Goal: Navigation & Orientation: Find specific page/section

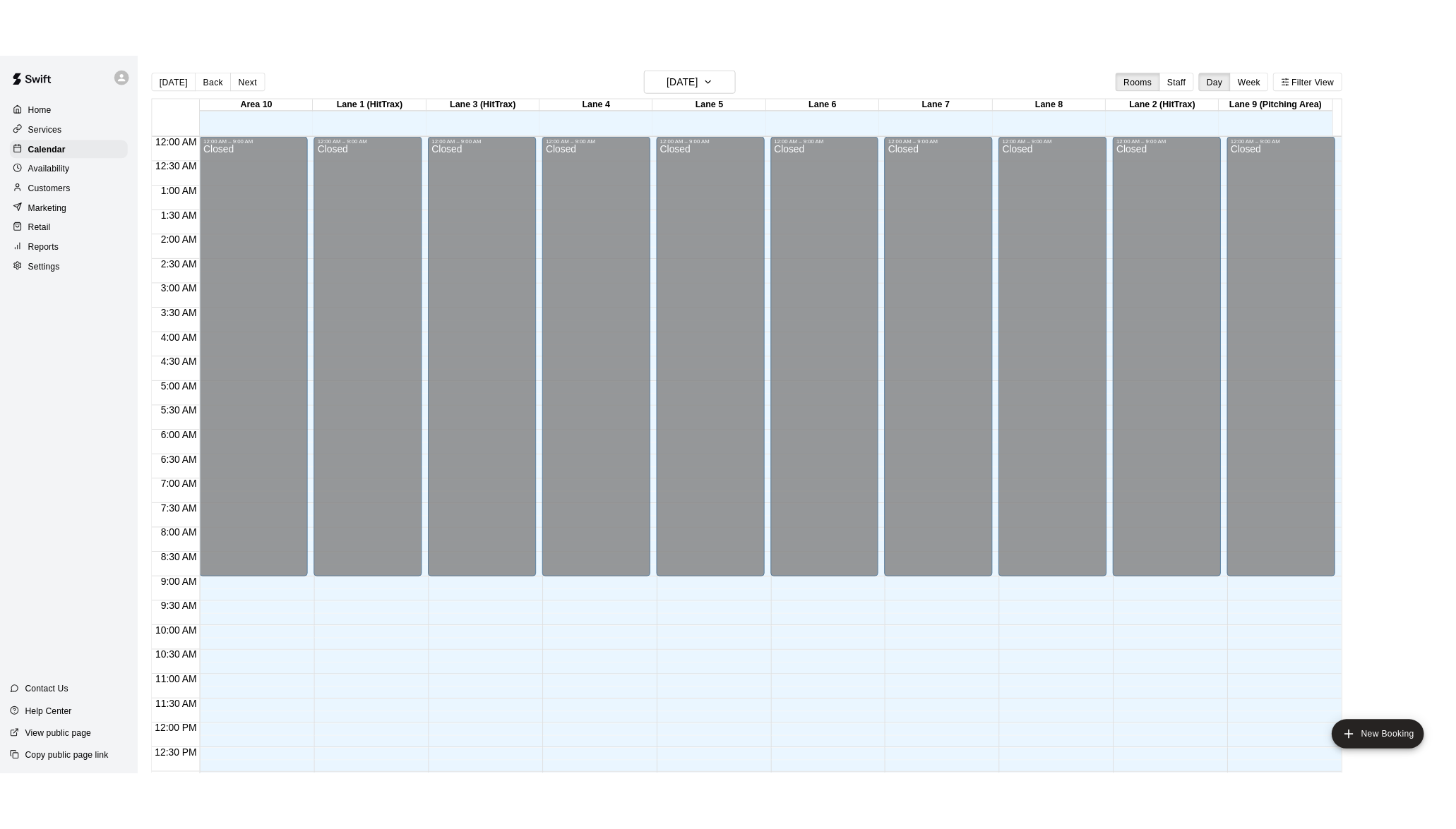
scroll to position [603, 0]
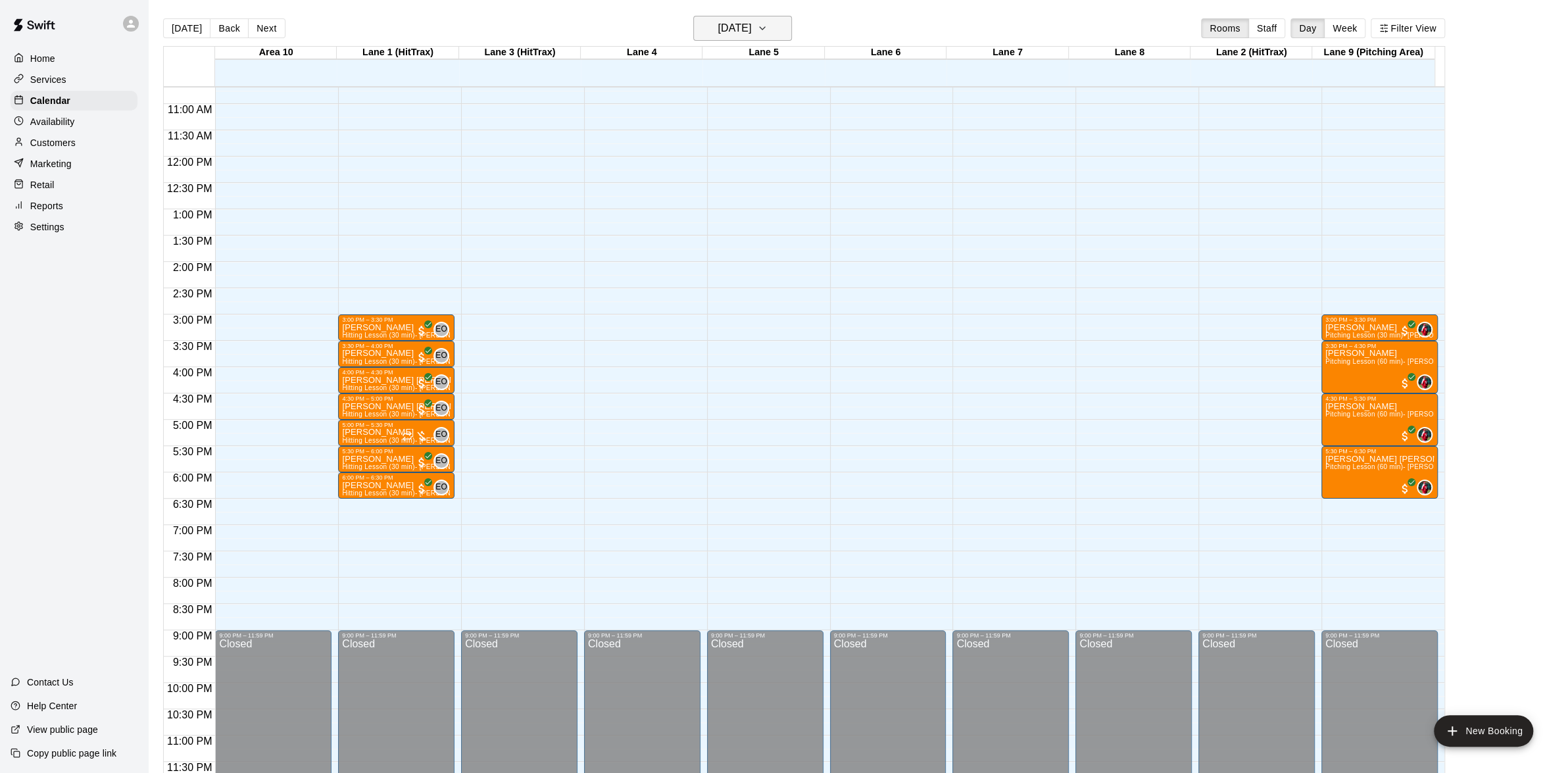
click at [768, 31] on icon "button" at bounding box center [761, 28] width 10 height 16
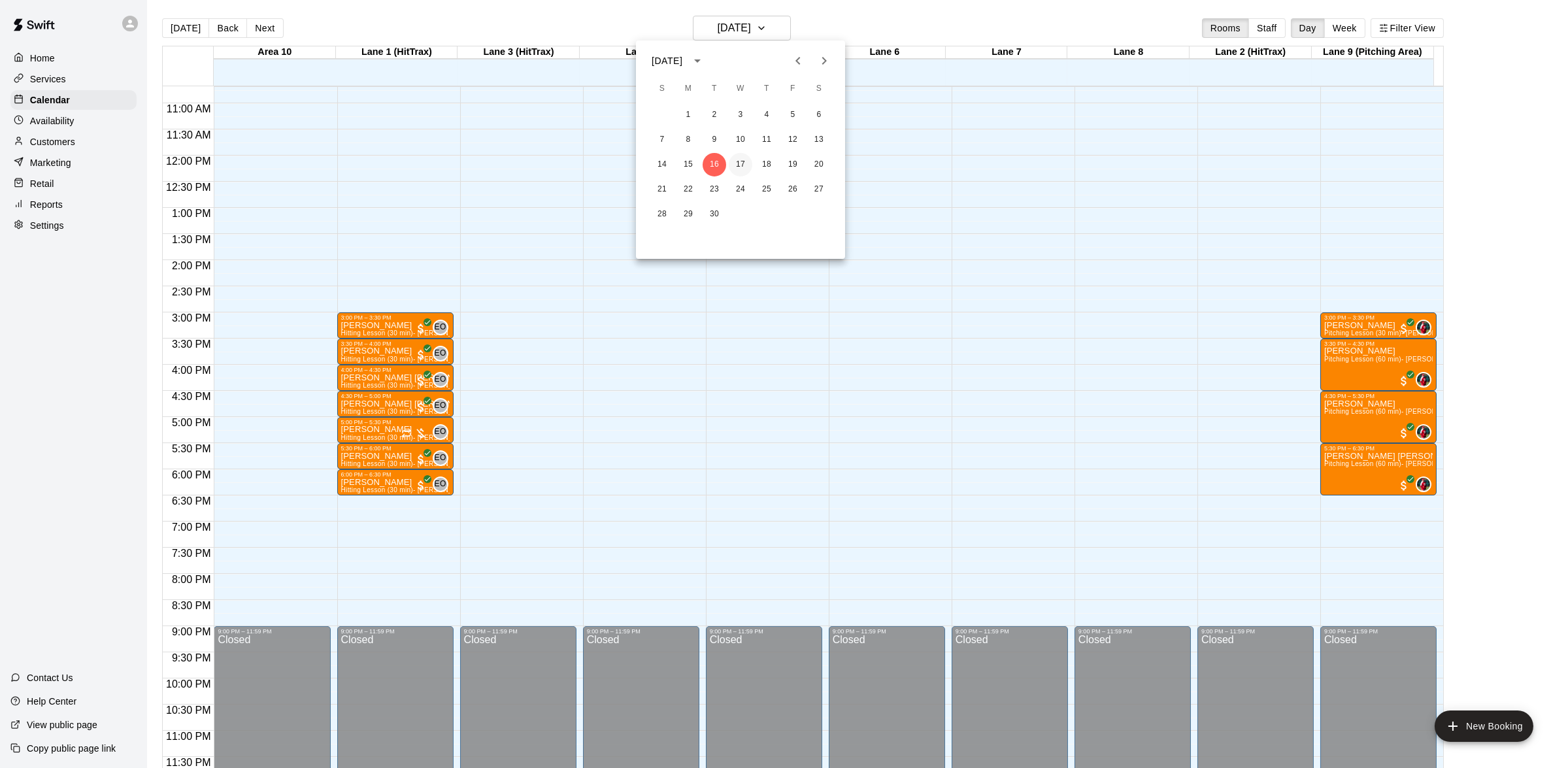
click at [739, 161] on button "17" at bounding box center [740, 165] width 24 height 24
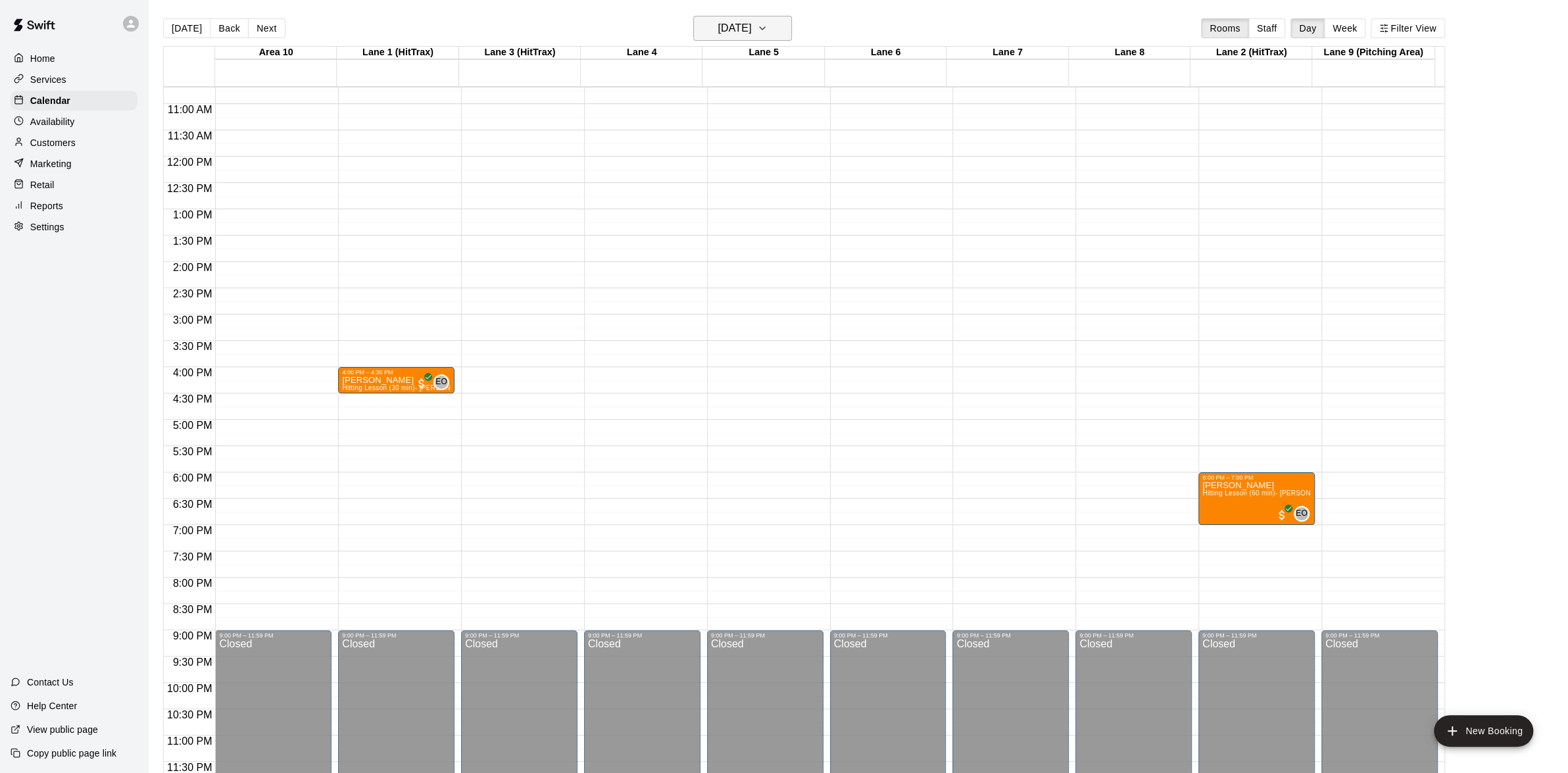
click at [768, 29] on icon "button" at bounding box center [761, 28] width 10 height 16
click at [779, 164] on button "18" at bounding box center [772, 166] width 24 height 24
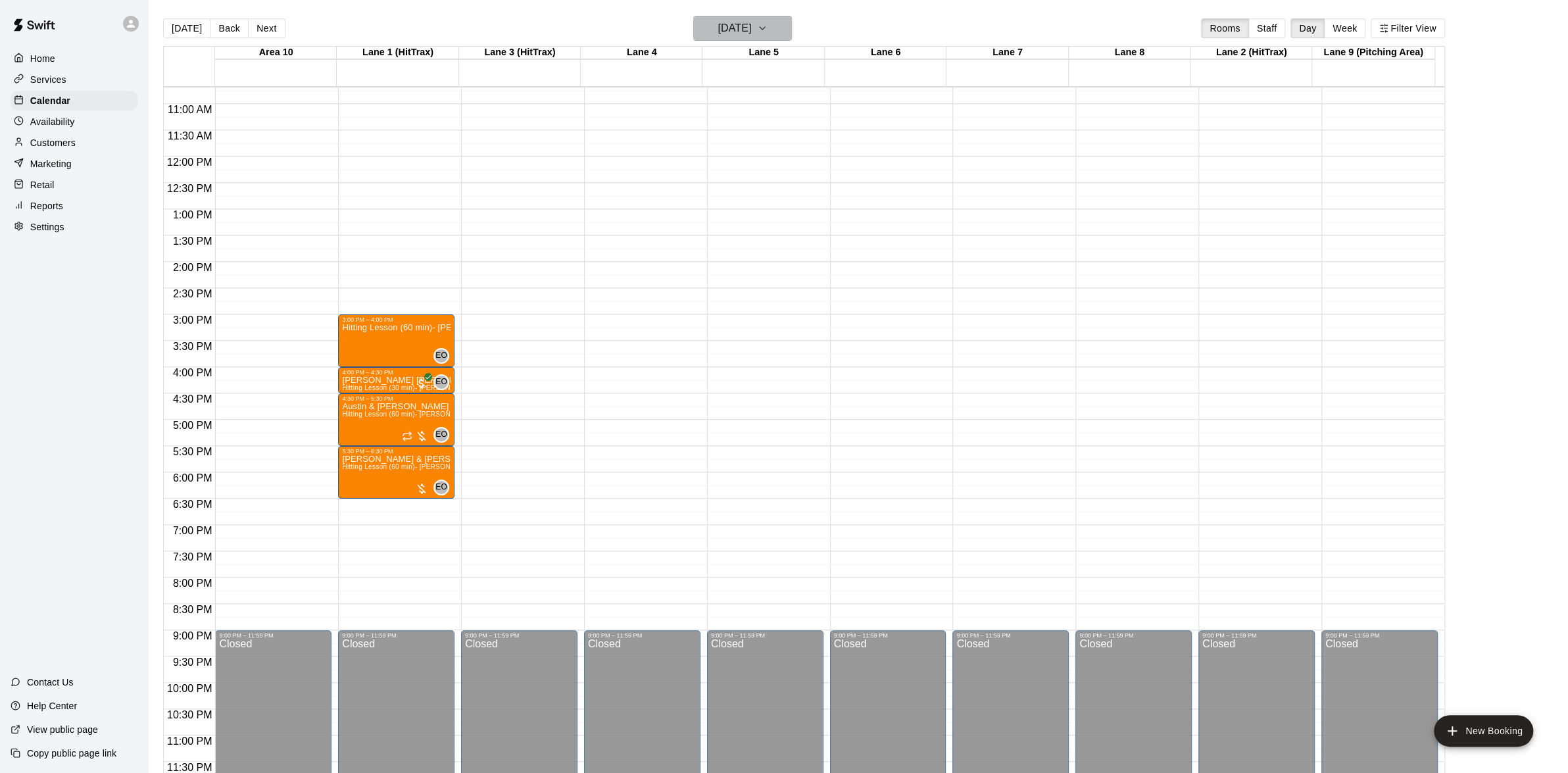
click at [781, 31] on button "[DATE]" at bounding box center [742, 28] width 98 height 25
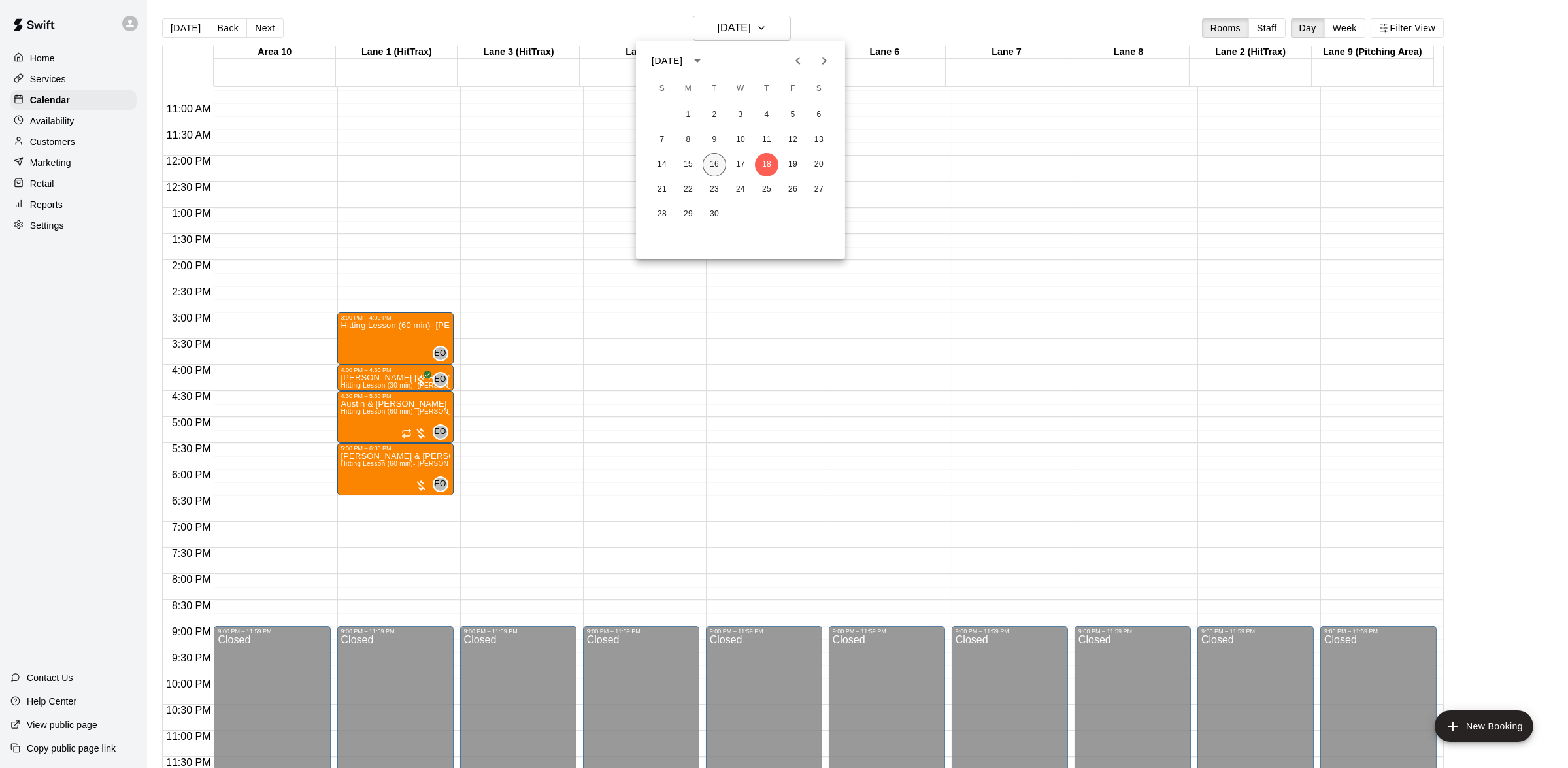
click at [712, 162] on button "16" at bounding box center [715, 165] width 24 height 24
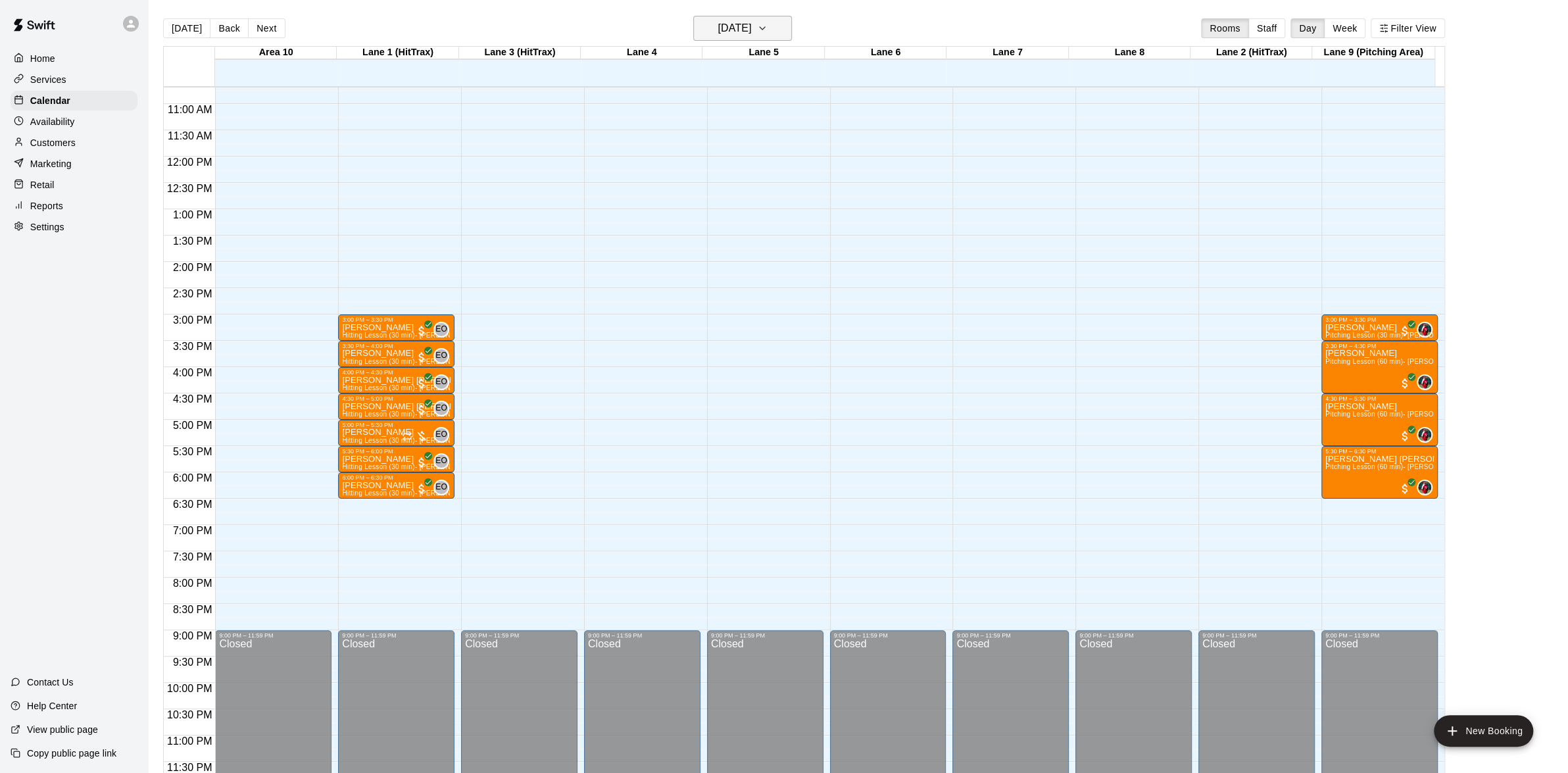
click at [768, 31] on icon "button" at bounding box center [761, 28] width 10 height 16
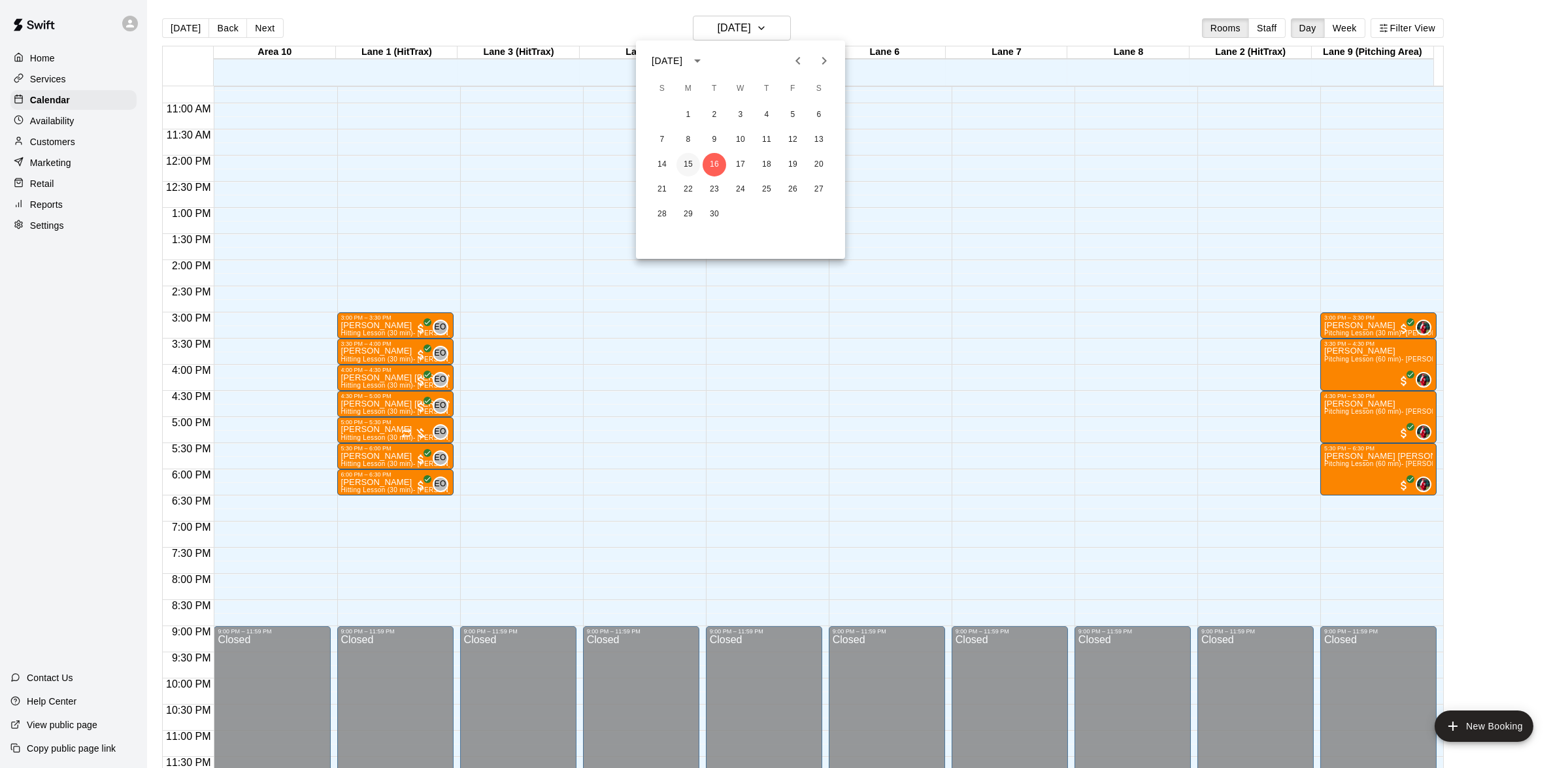
click at [693, 155] on button "15" at bounding box center [688, 165] width 24 height 24
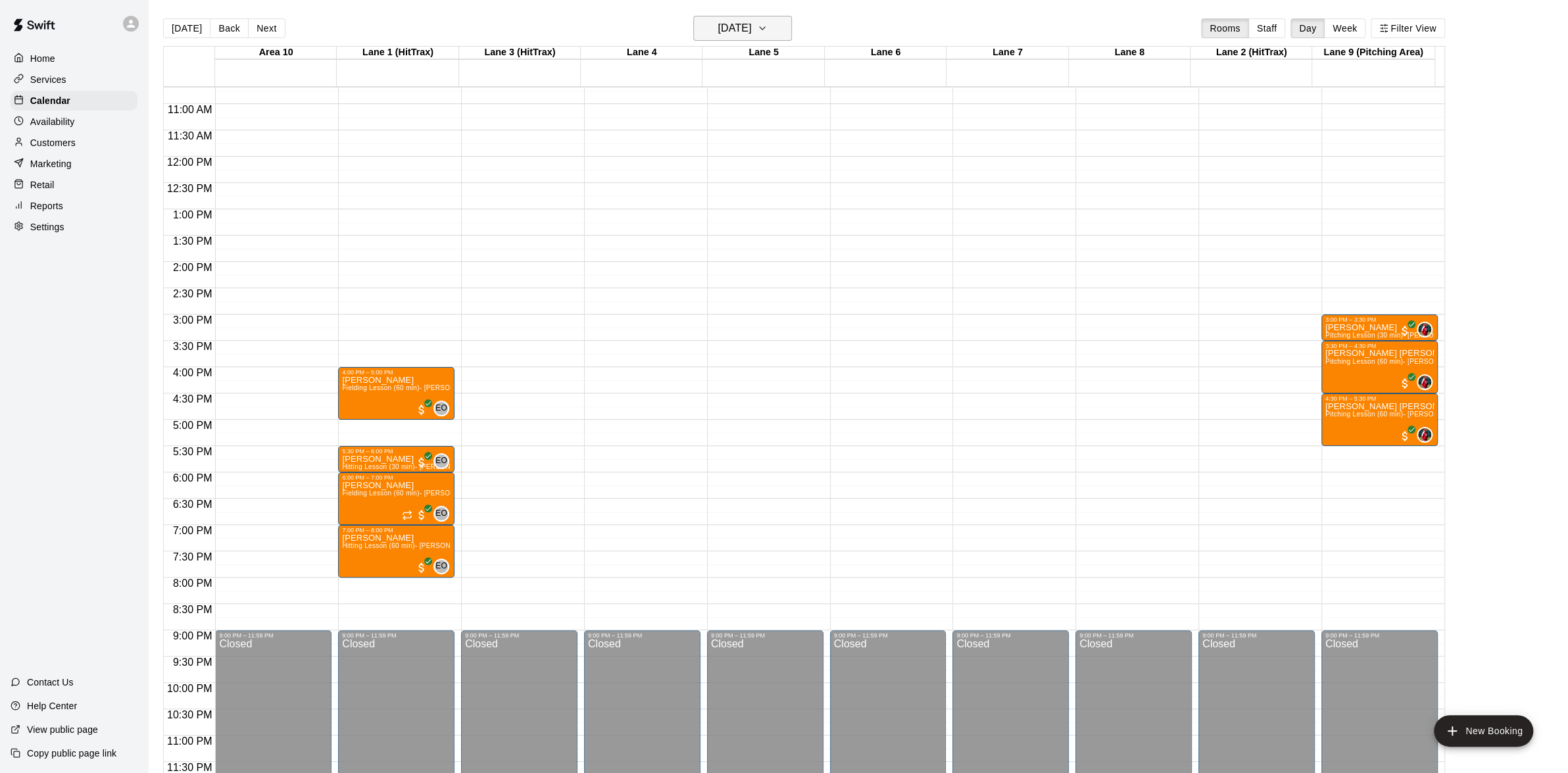
click at [765, 28] on icon "button" at bounding box center [762, 28] width 6 height 3
click at [740, 166] on button "17" at bounding box center [745, 166] width 24 height 24
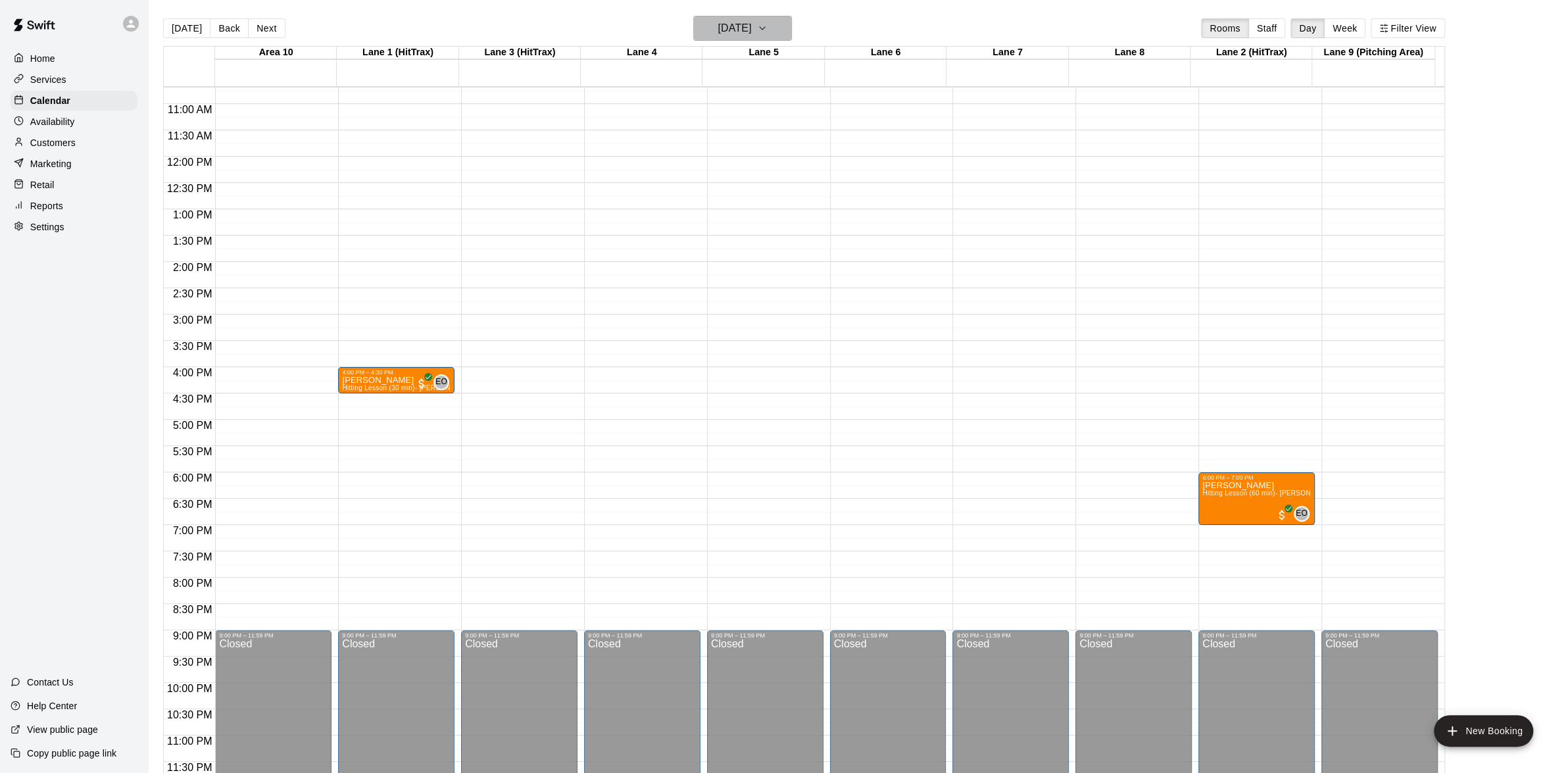
click at [784, 31] on button "[DATE]" at bounding box center [742, 28] width 98 height 25
click at [769, 160] on button "18" at bounding box center [772, 166] width 24 height 24
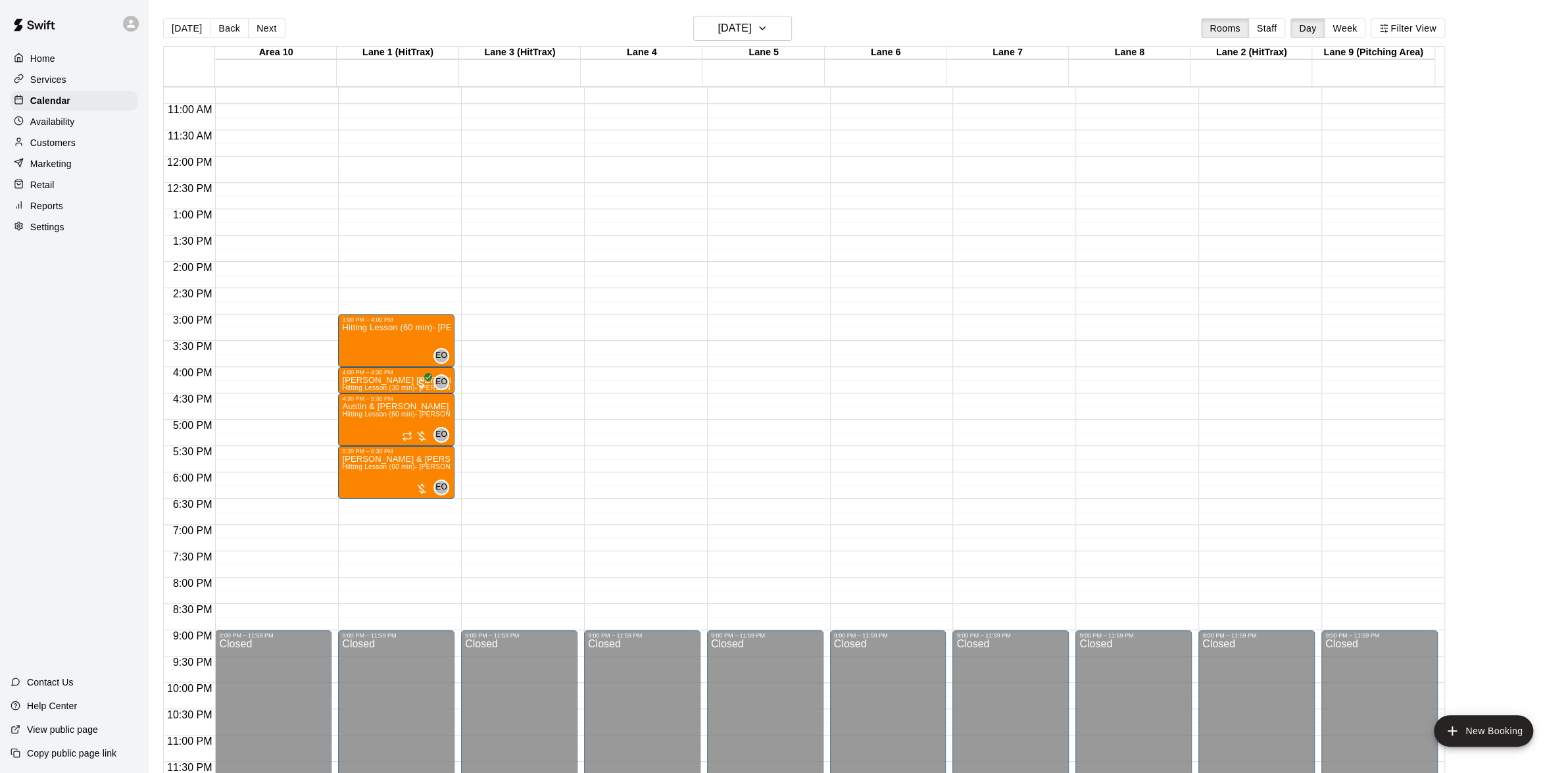
click at [52, 63] on p "Home" at bounding box center [42, 58] width 25 height 13
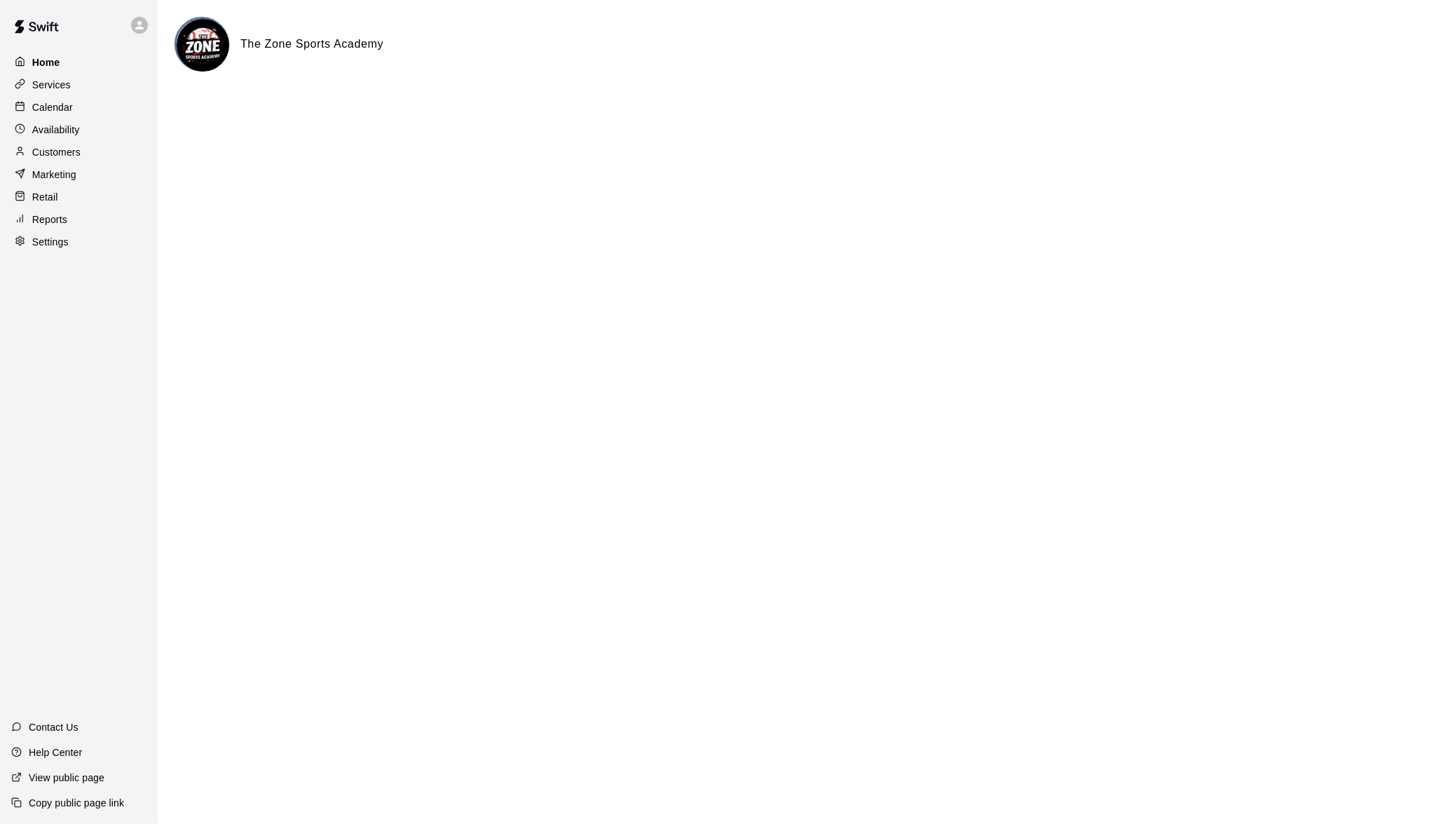
click at [70, 66] on div "Home" at bounding box center [78, 62] width 135 height 21
click at [63, 62] on div "Home" at bounding box center [78, 62] width 135 height 21
click at [65, 58] on div "Home" at bounding box center [78, 62] width 135 height 21
click at [60, 60] on div "Home" at bounding box center [78, 62] width 135 height 21
click at [58, 108] on p "Calendar" at bounding box center [52, 107] width 40 height 14
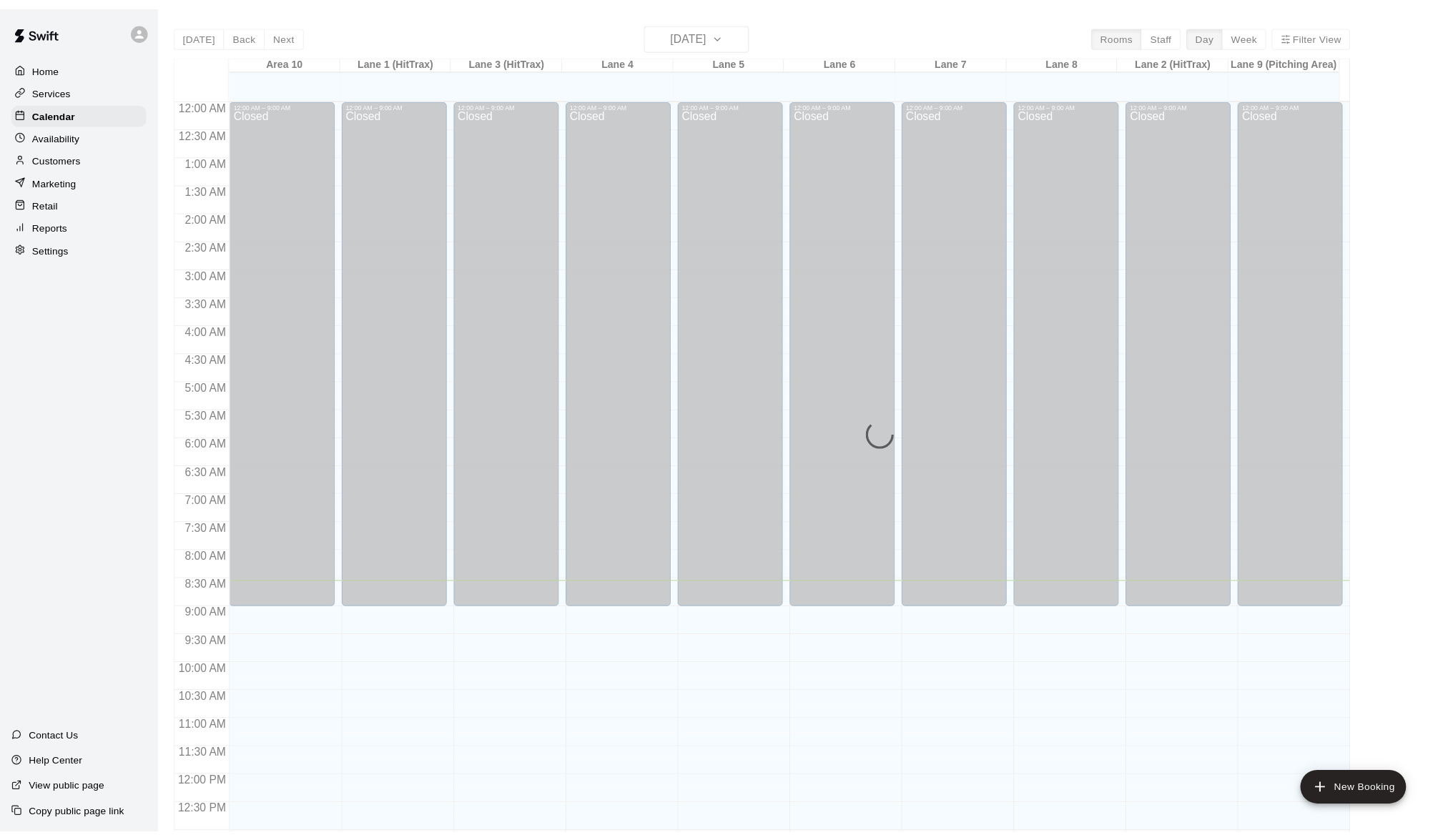
scroll to position [488, 0]
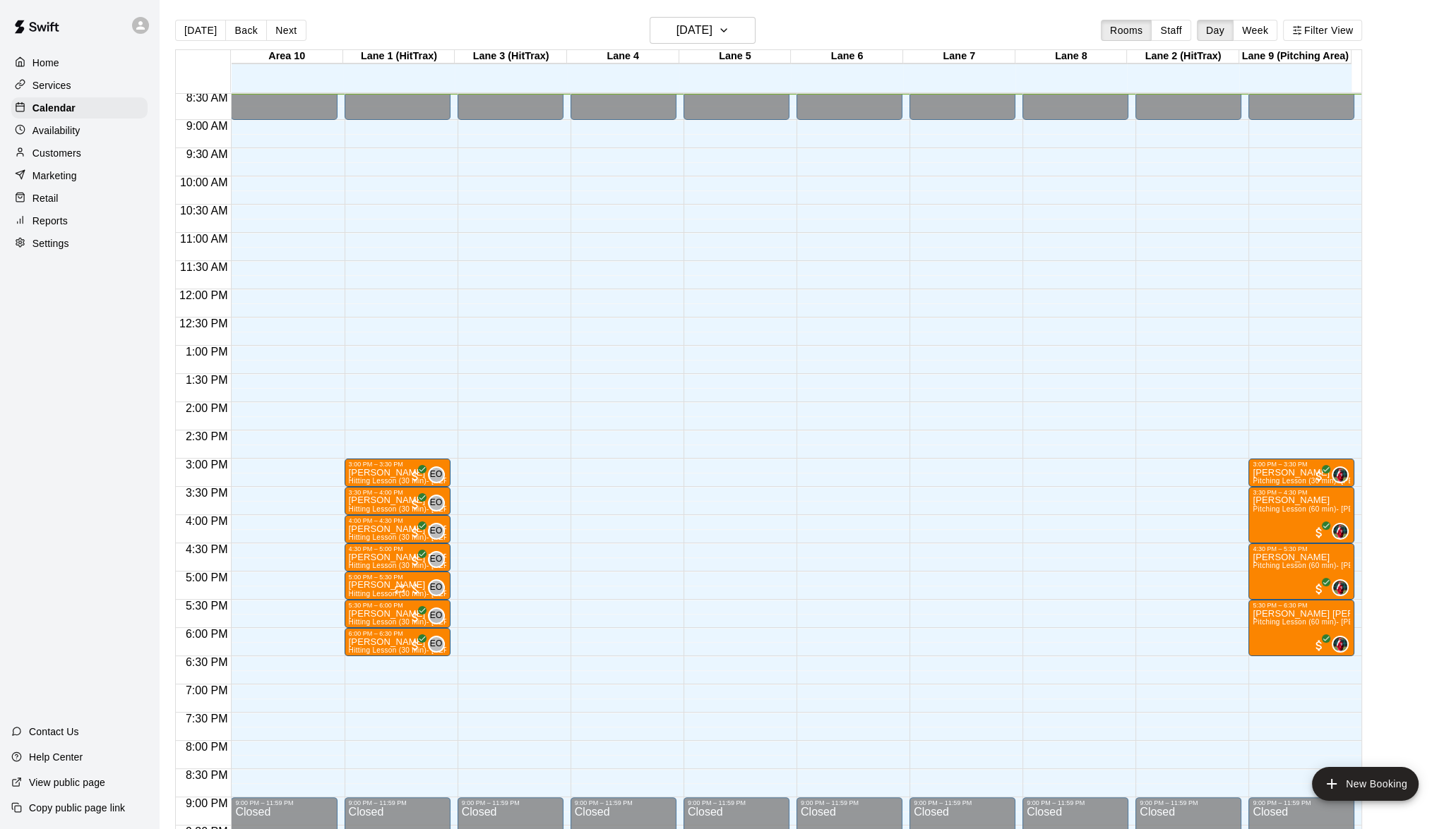
click at [55, 151] on p "Customers" at bounding box center [56, 153] width 48 height 14
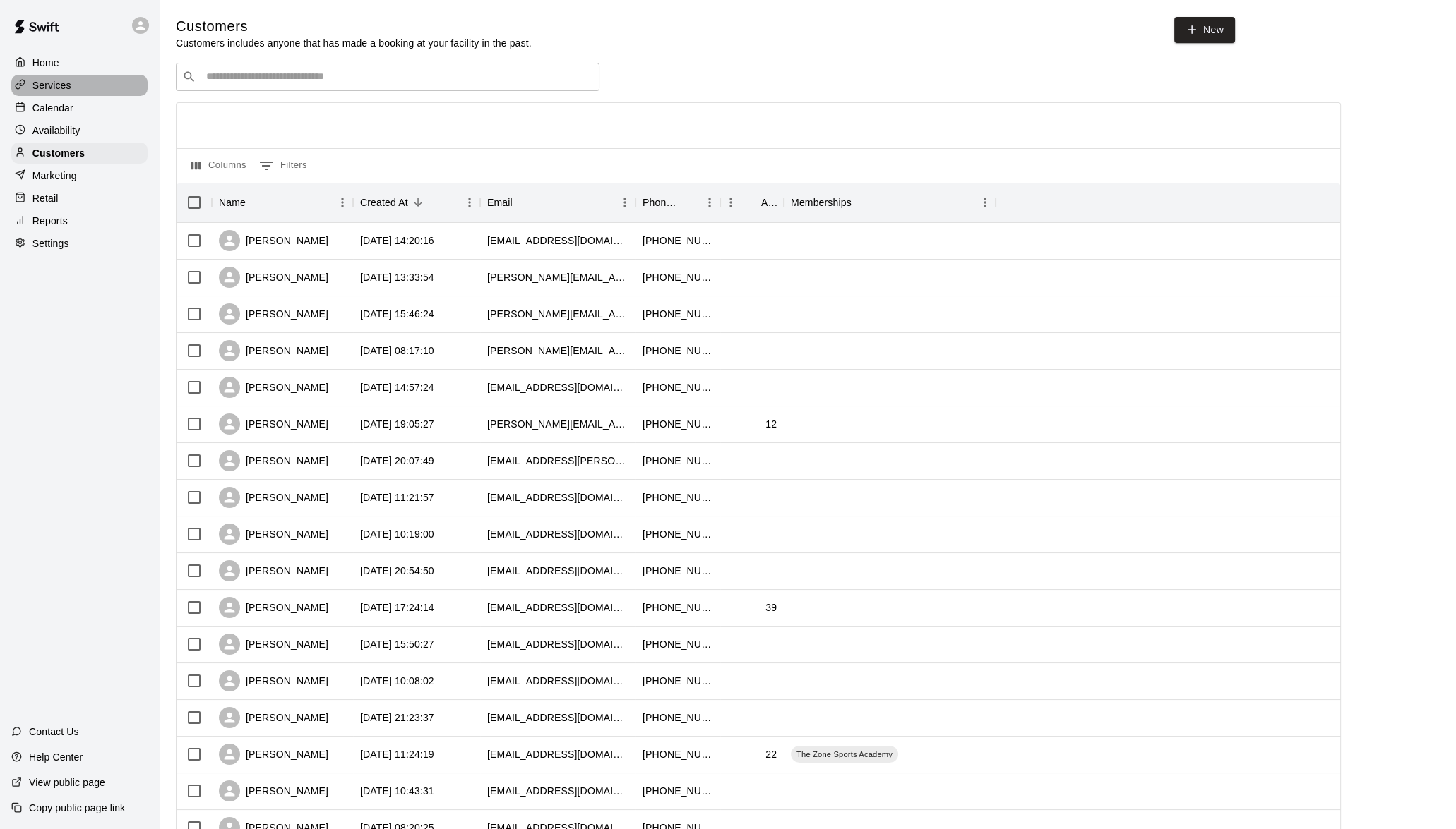
click at [45, 91] on p "Services" at bounding box center [51, 85] width 38 height 14
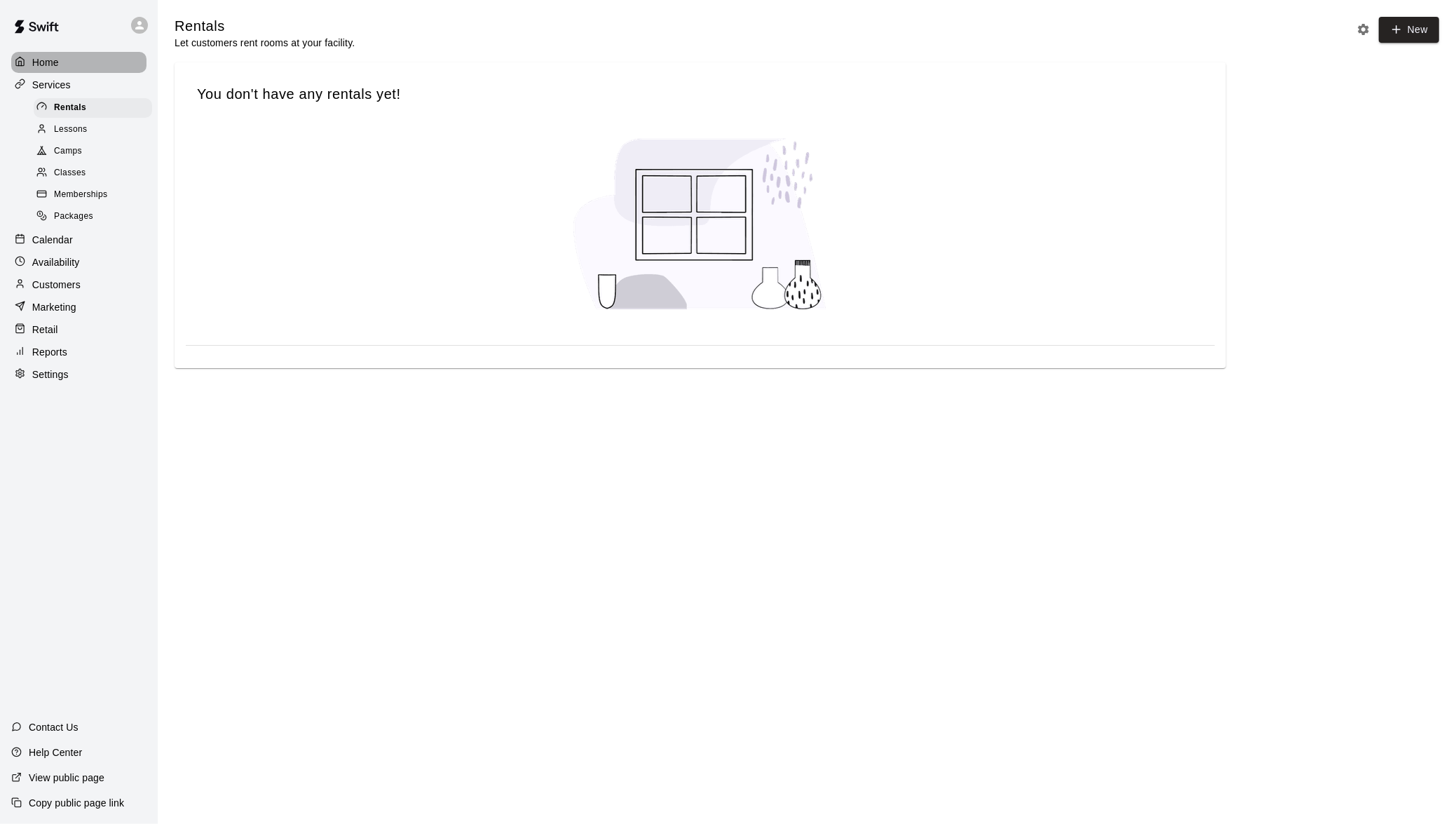
click at [38, 63] on p "Home" at bounding box center [45, 62] width 26 height 14
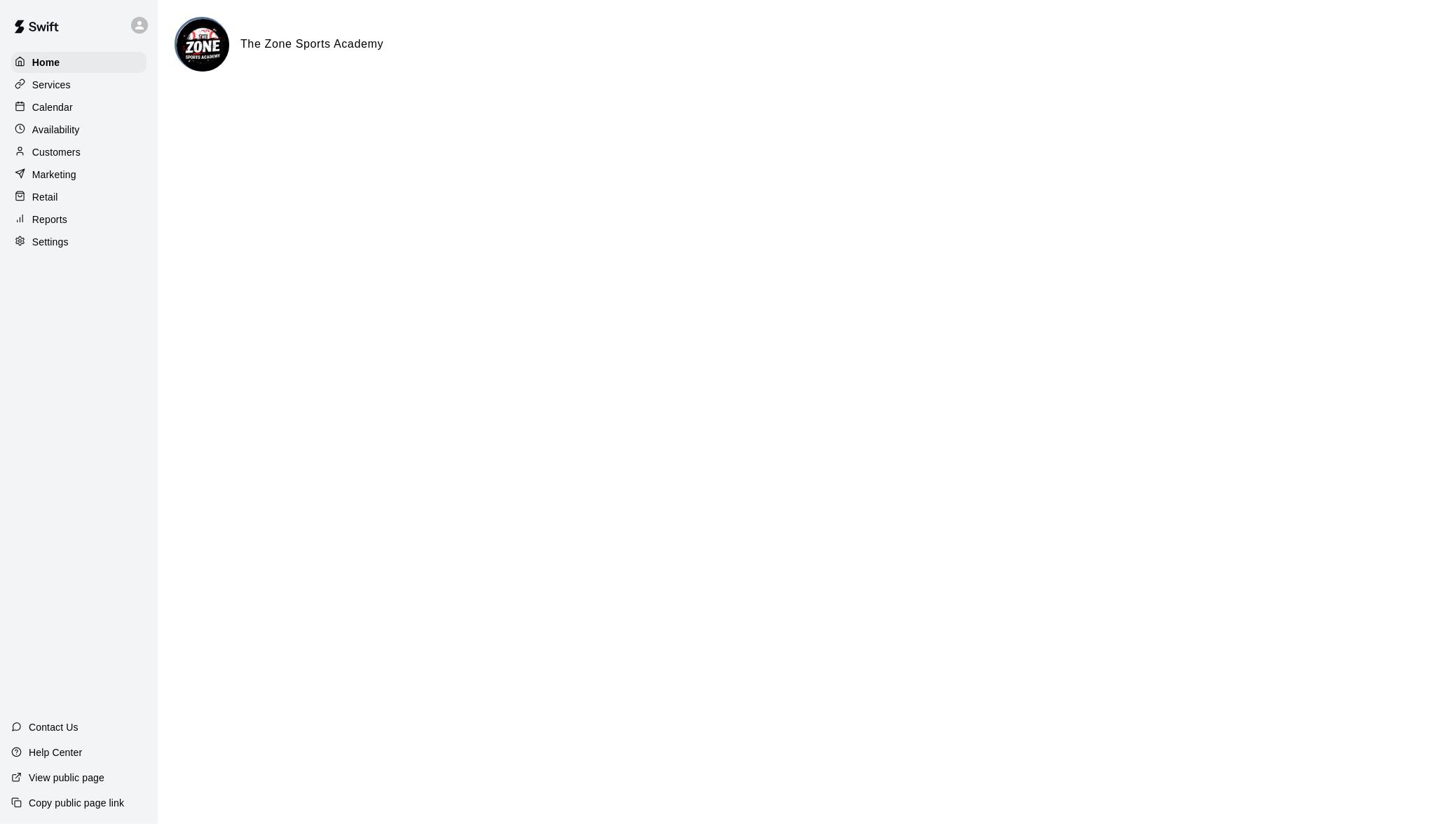
click at [50, 154] on p "Customers" at bounding box center [56, 152] width 48 height 14
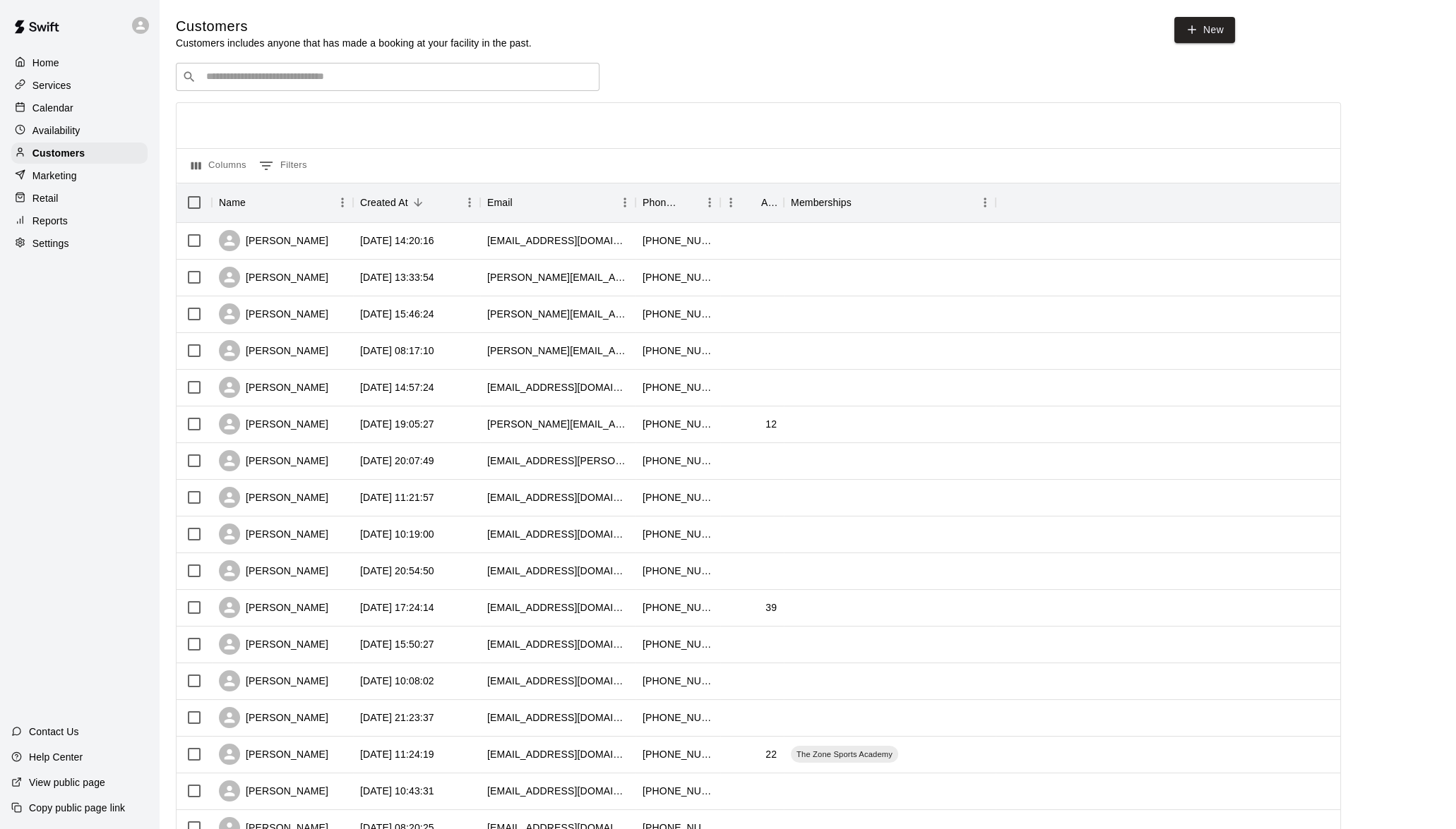
click at [58, 183] on p "Marketing" at bounding box center [54, 176] width 44 height 14
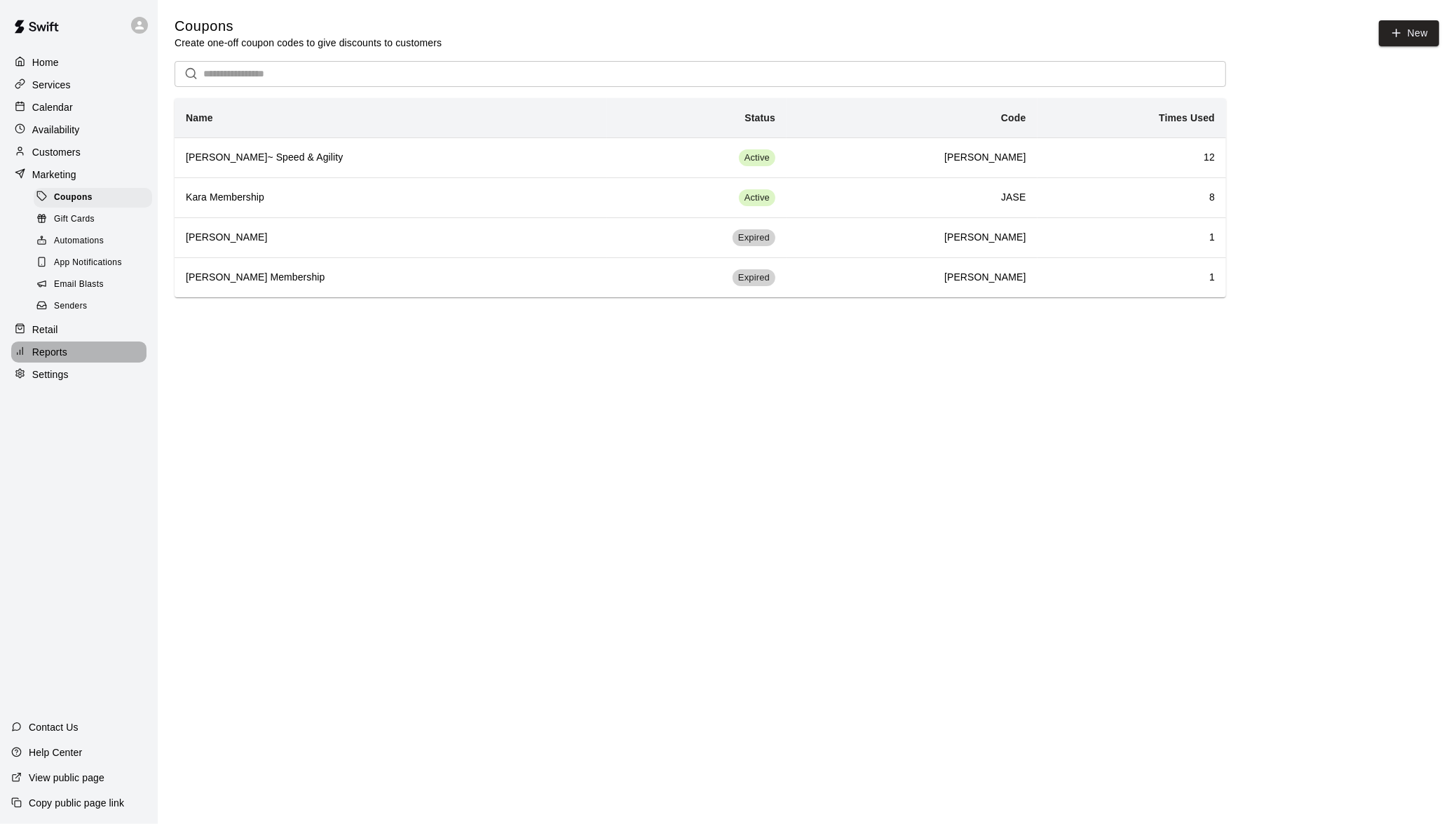
click at [44, 351] on div "Reports" at bounding box center [78, 351] width 135 height 21
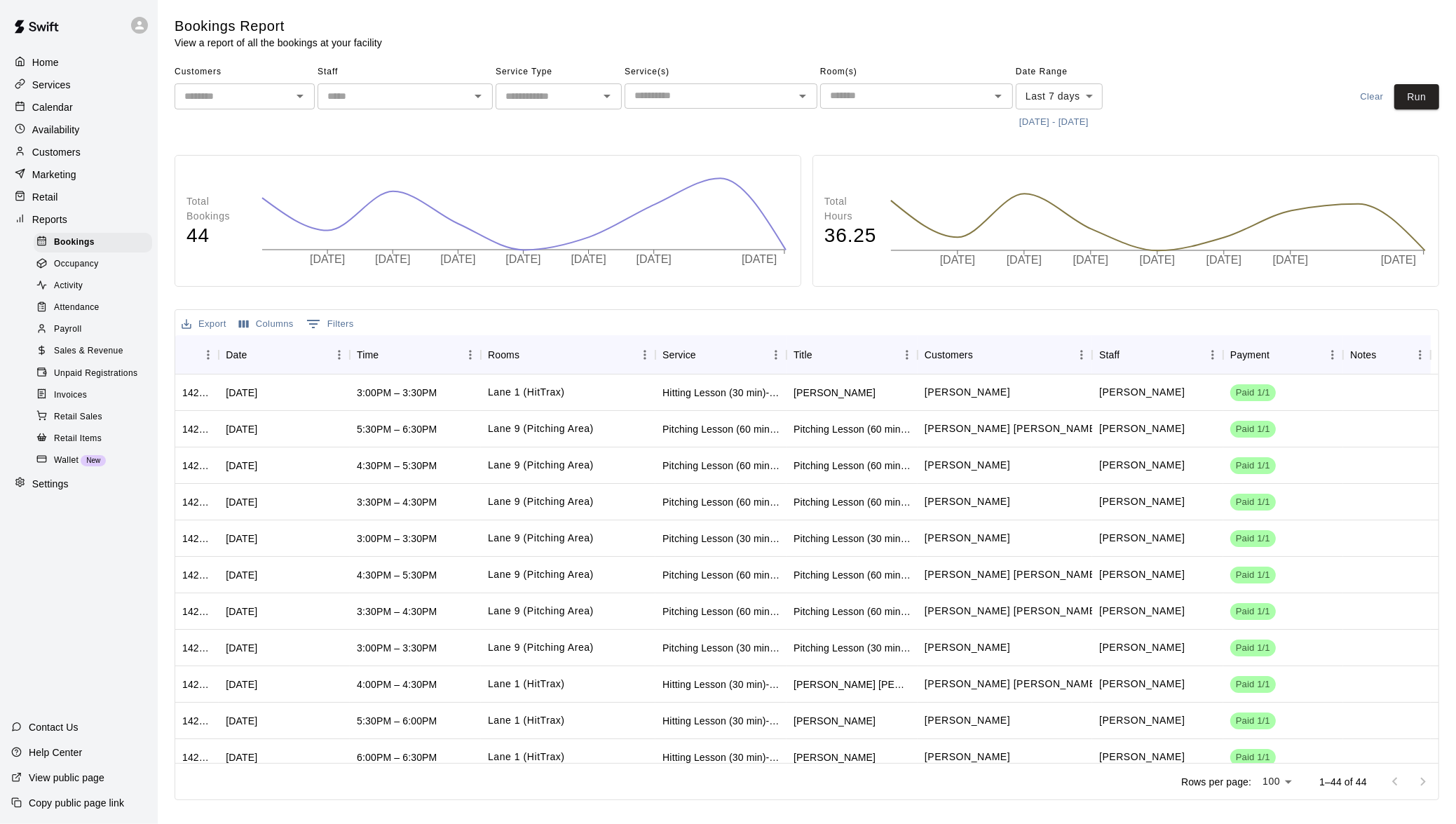
click at [53, 66] on p "Home" at bounding box center [45, 62] width 26 height 14
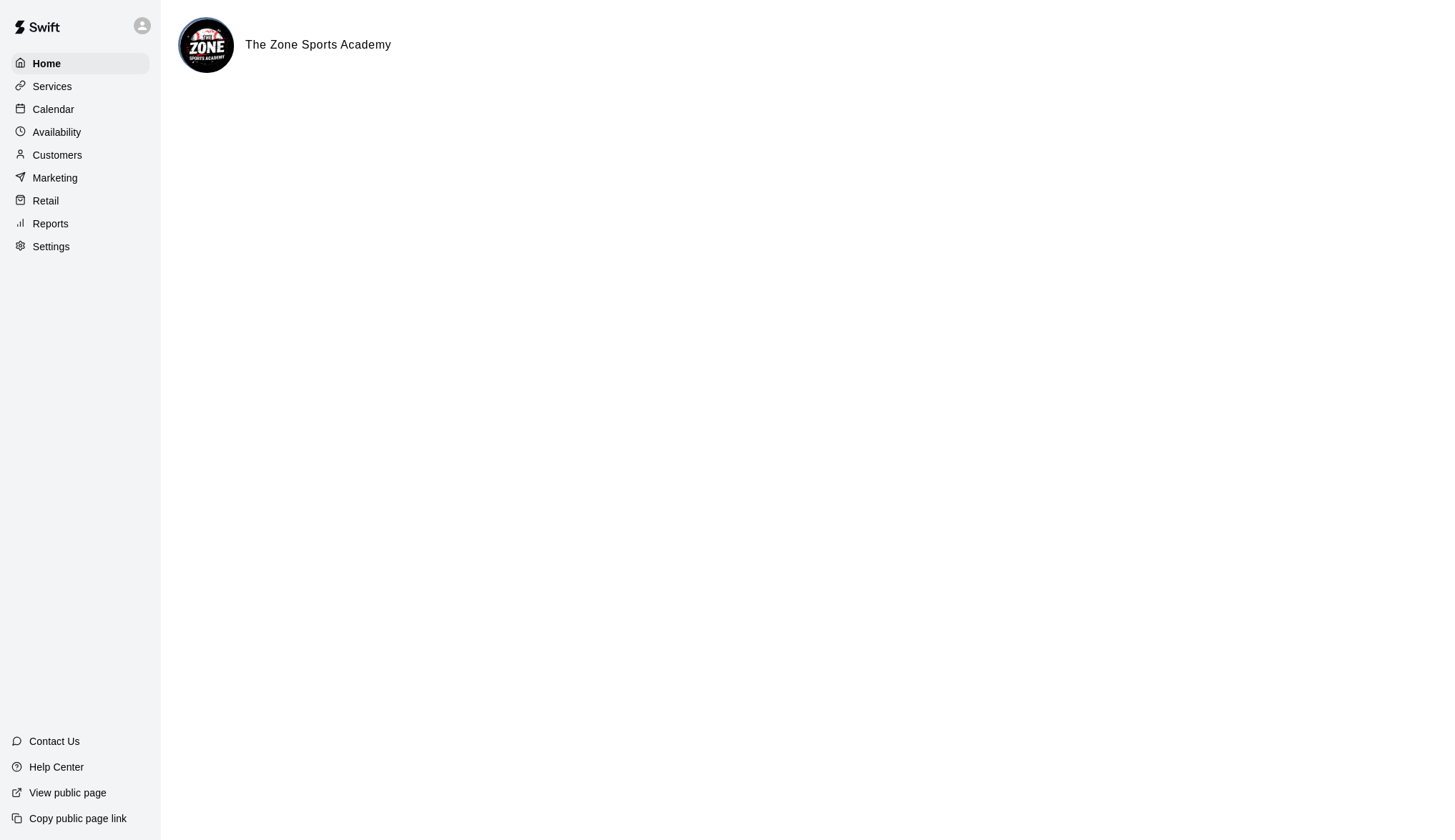
click at [84, 100] on div "Calendar" at bounding box center [80, 109] width 138 height 21
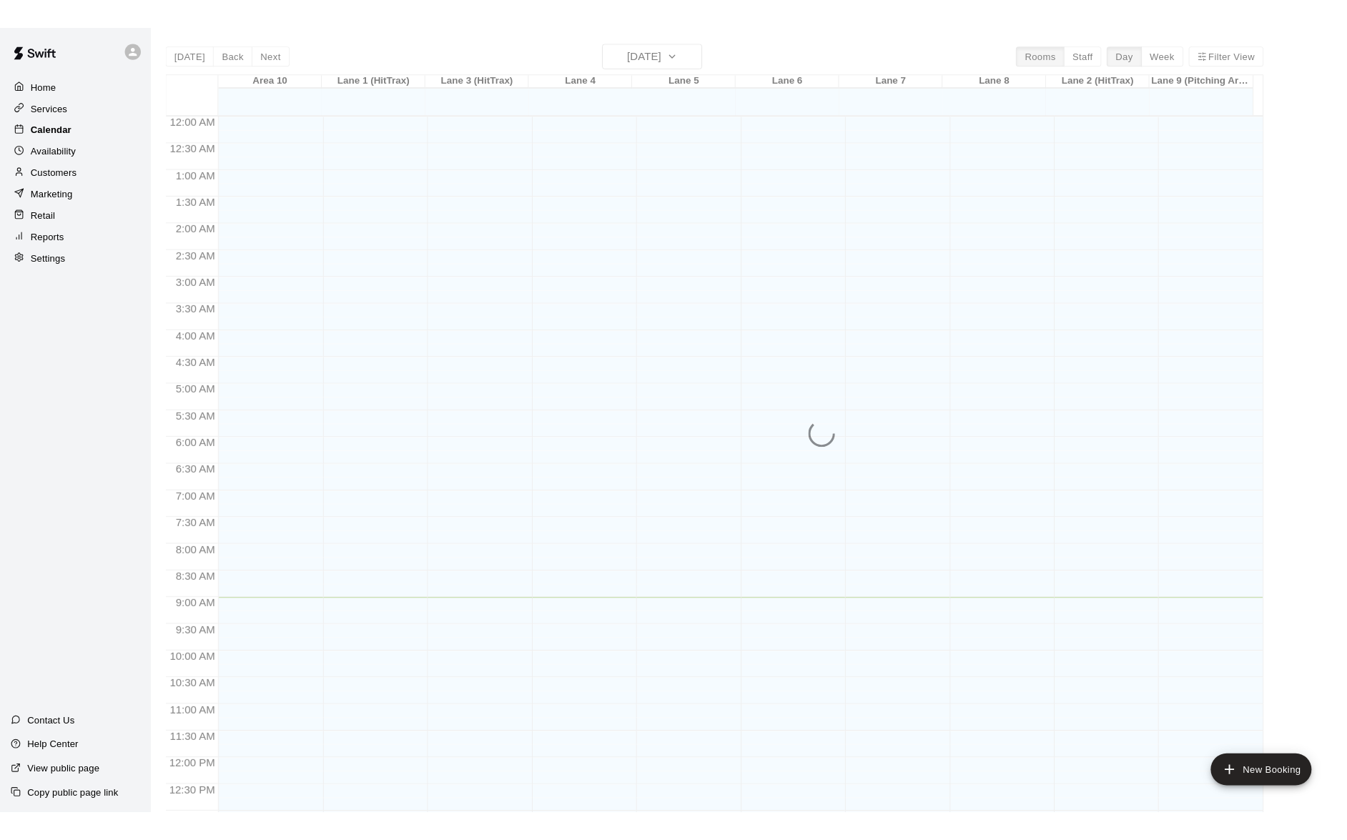
scroll to position [515, 0]
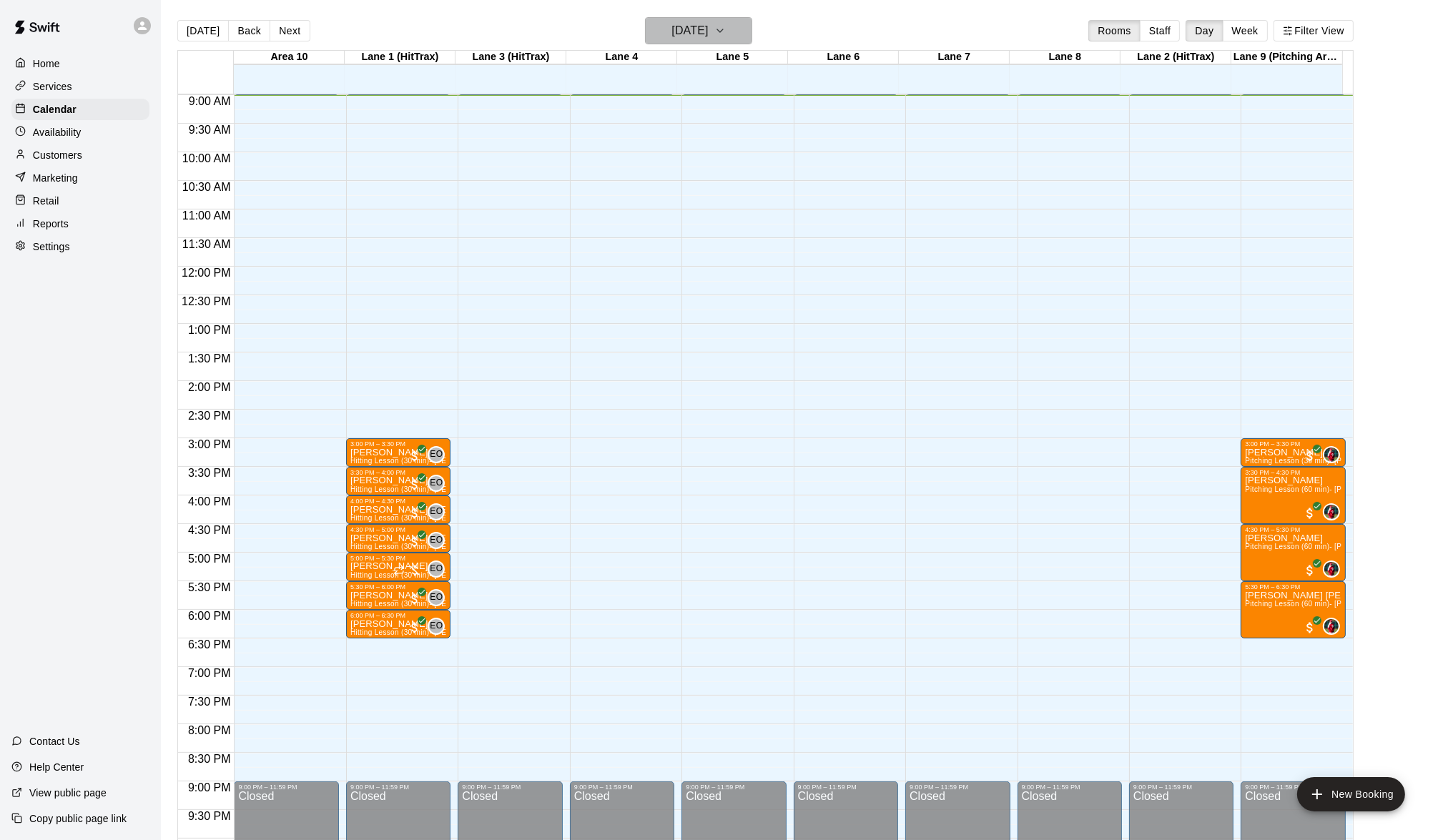
click at [726, 32] on icon "button" at bounding box center [719, 30] width 11 height 17
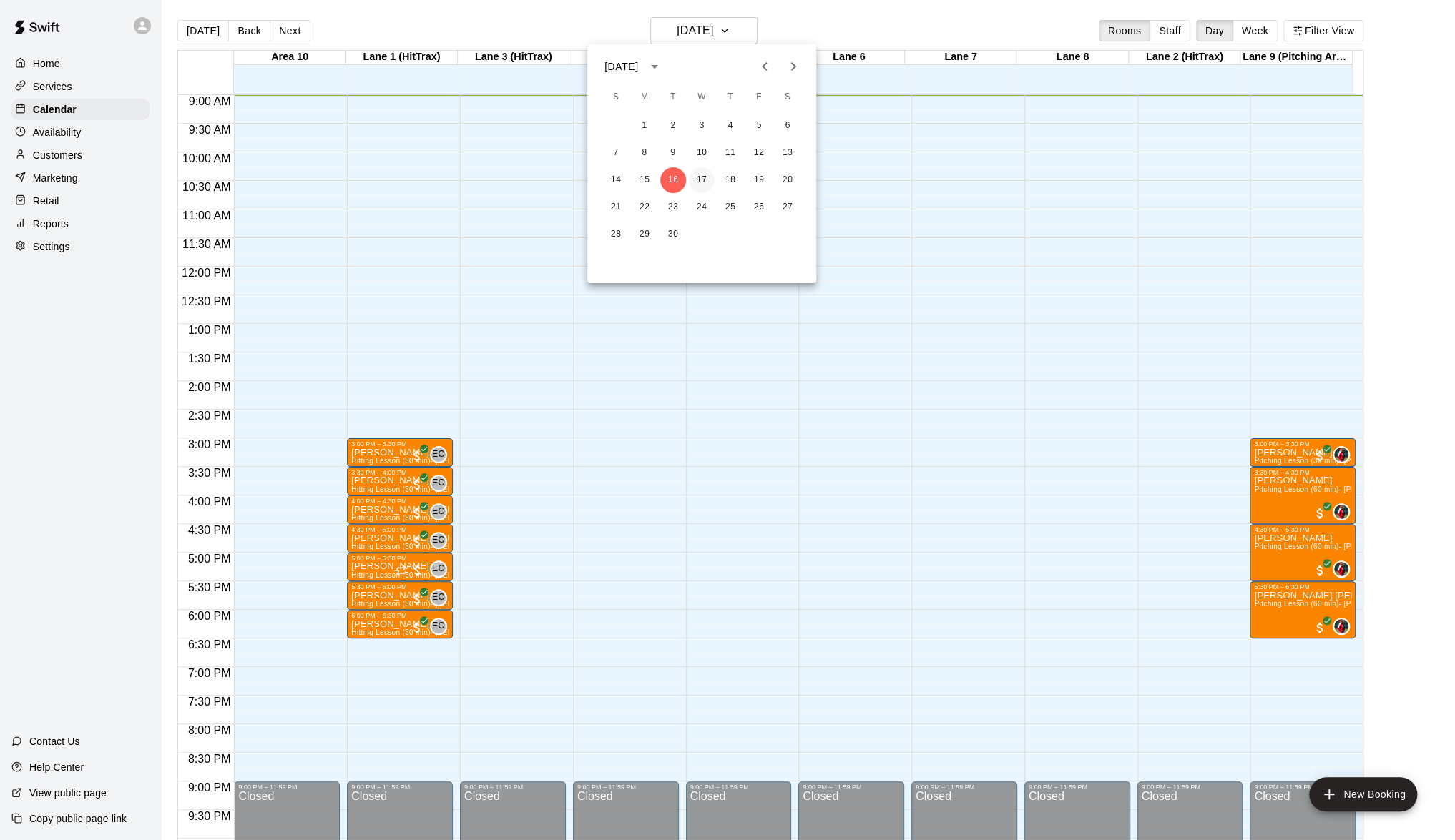
click at [699, 172] on button "17" at bounding box center [702, 180] width 26 height 26
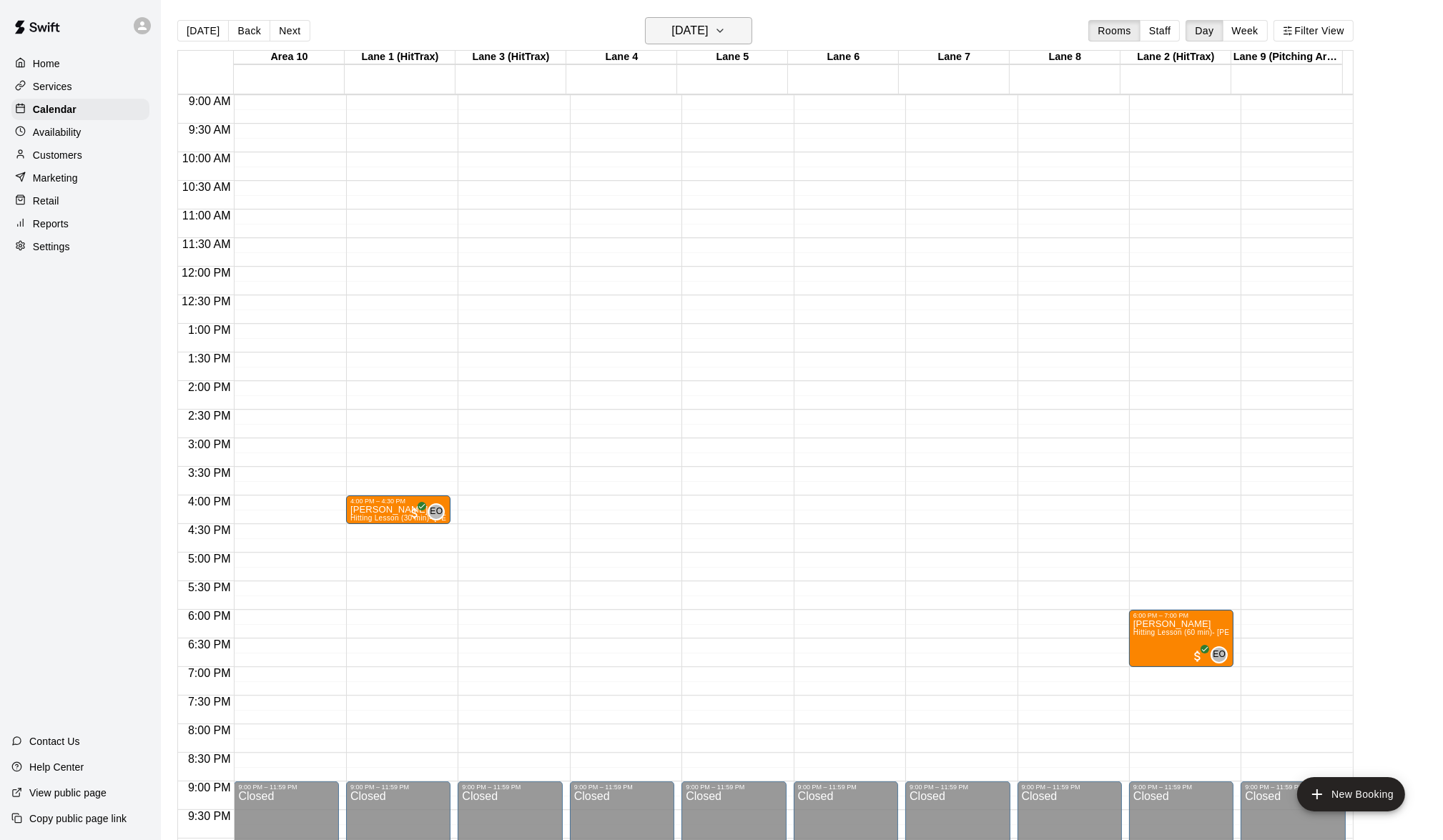
click at [747, 41] on button "[DATE]" at bounding box center [698, 30] width 107 height 27
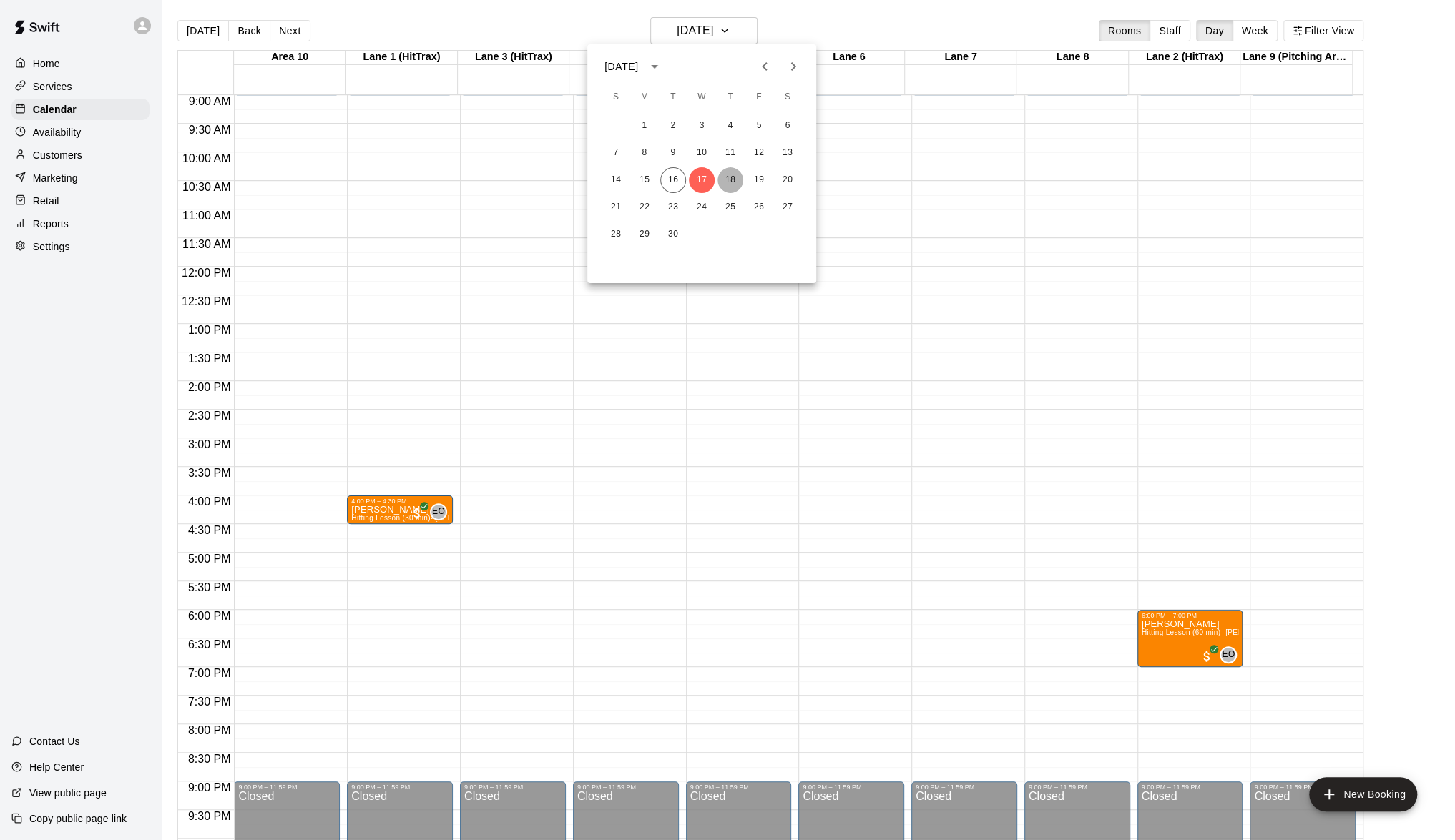
click at [734, 172] on button "18" at bounding box center [730, 180] width 26 height 26
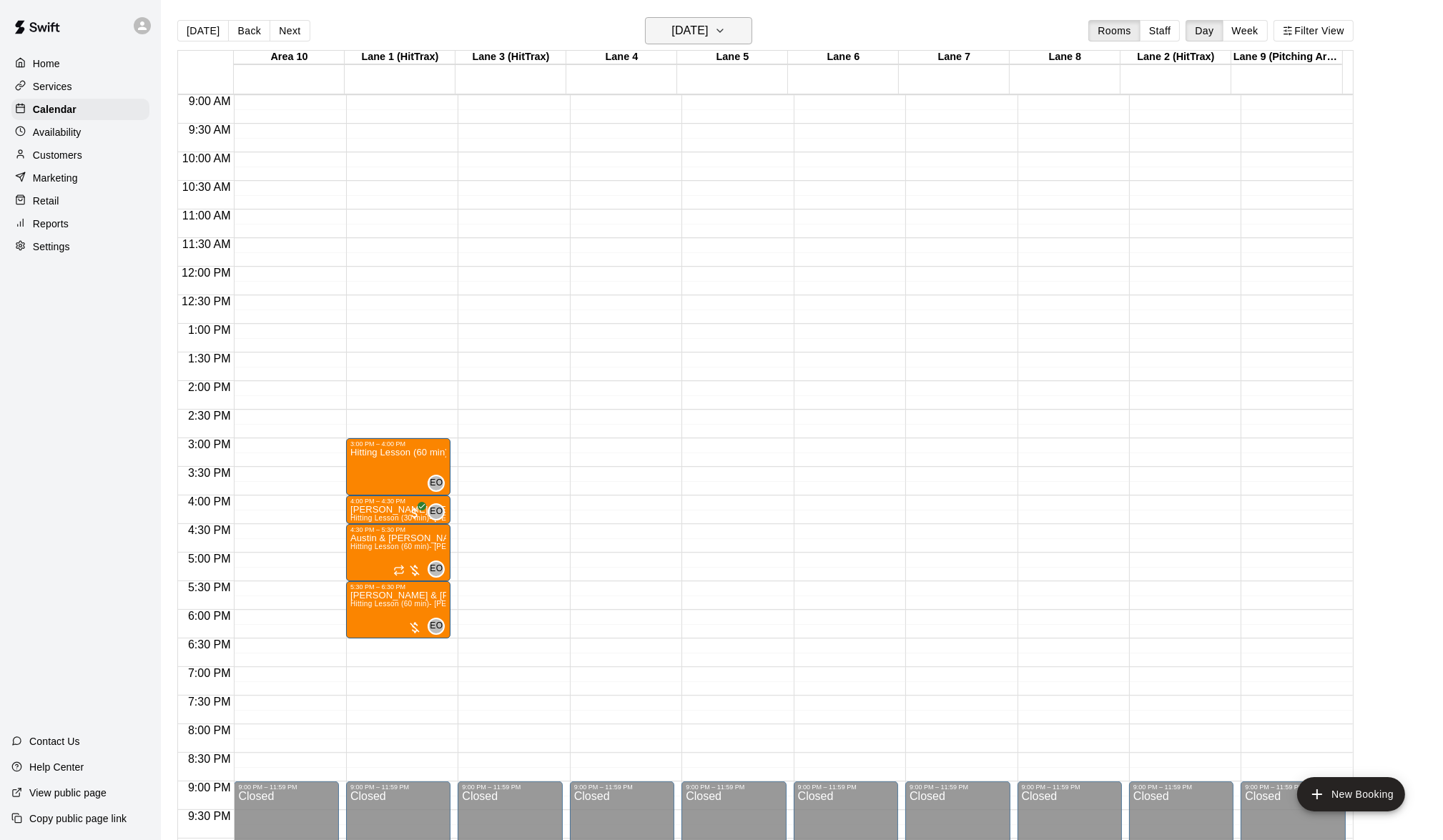
click at [726, 25] on icon "button" at bounding box center [719, 30] width 11 height 17
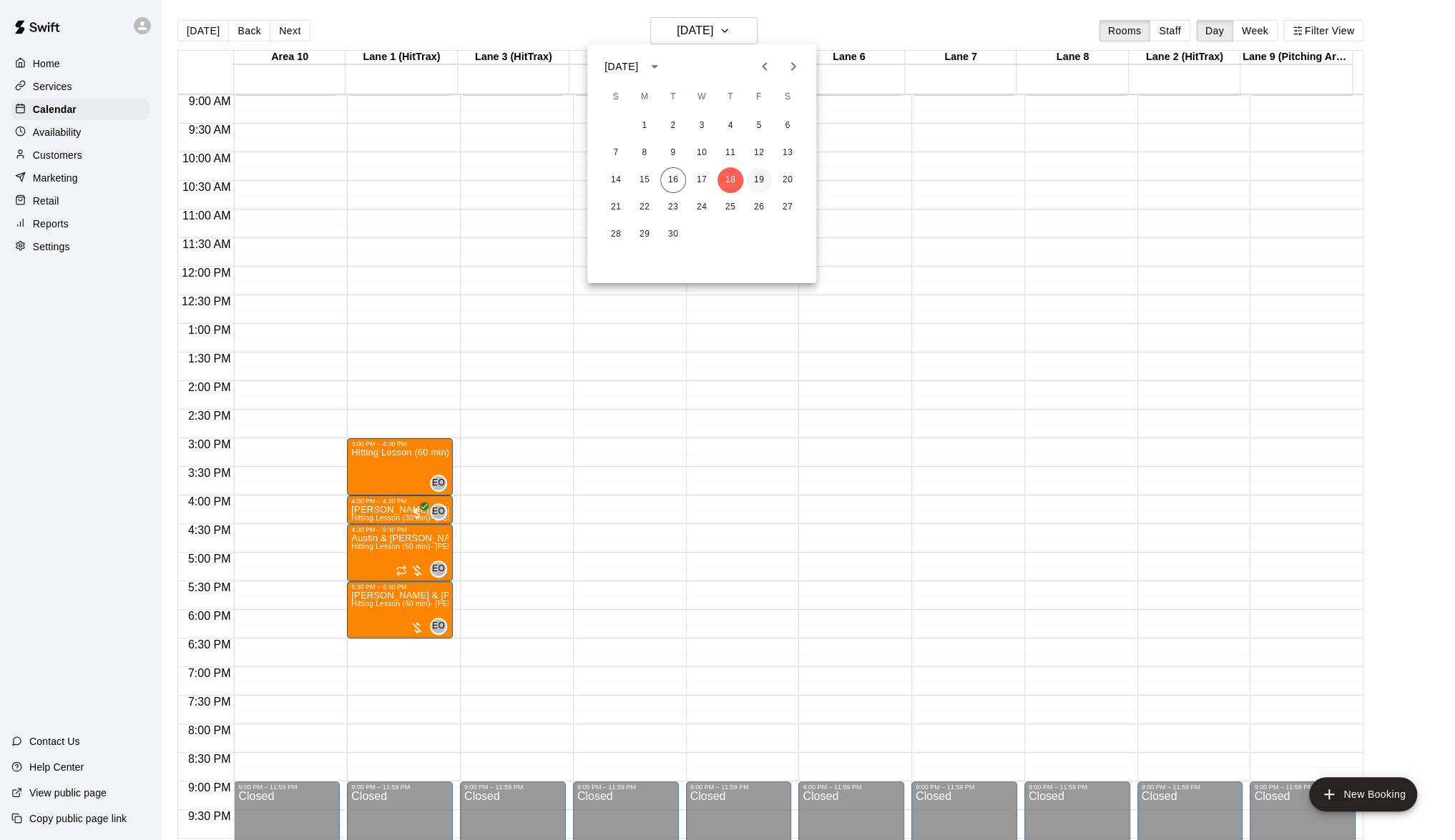
click at [763, 174] on button "19" at bounding box center [759, 180] width 26 height 26
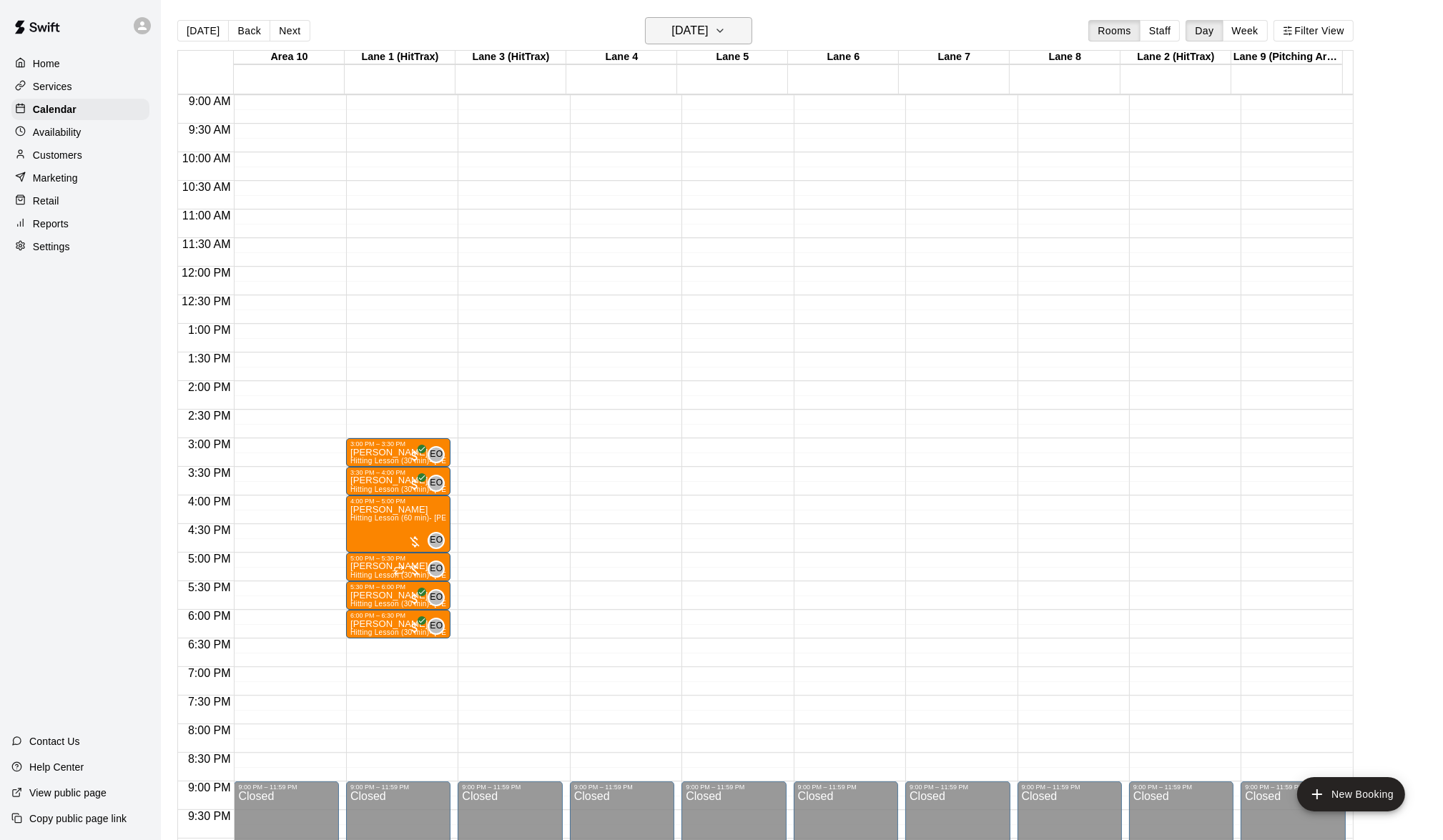
click at [726, 28] on icon "button" at bounding box center [719, 30] width 11 height 17
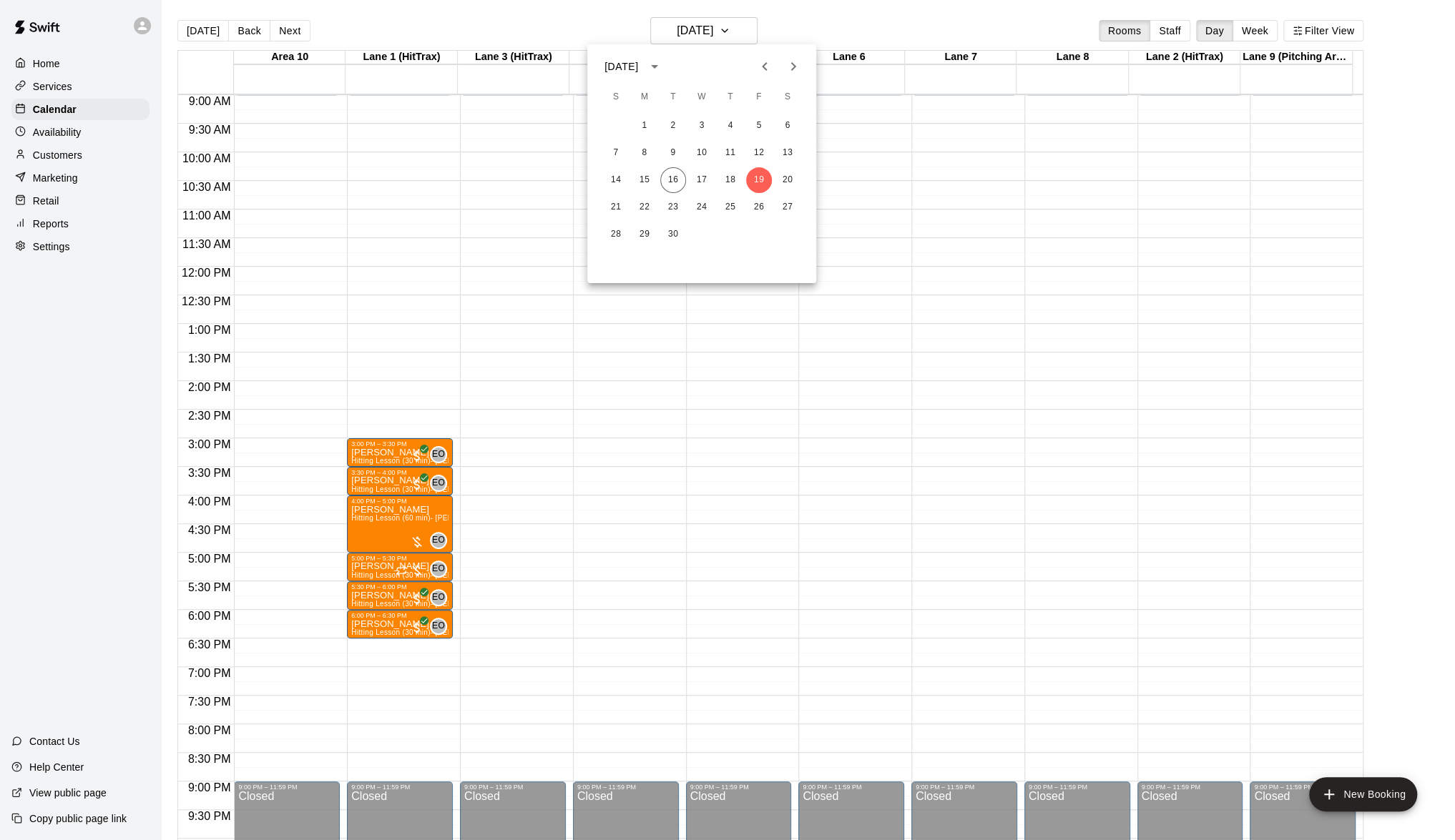
click at [817, 11] on div at bounding box center [727, 420] width 1455 height 840
